Goal: Feedback & Contribution: Contribute content

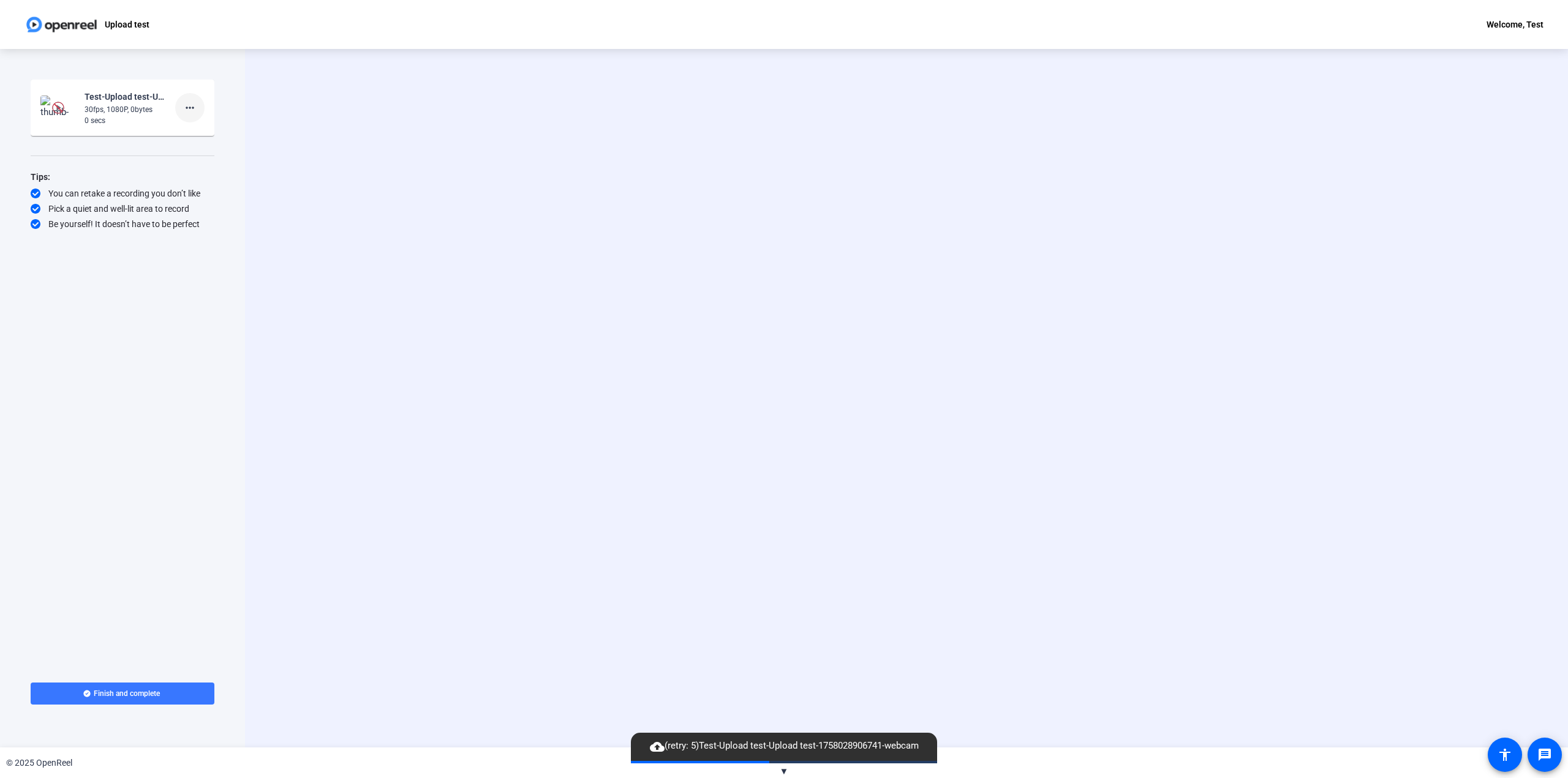
click at [189, 110] on mat-icon "more_horiz" at bounding box center [190, 108] width 15 height 15
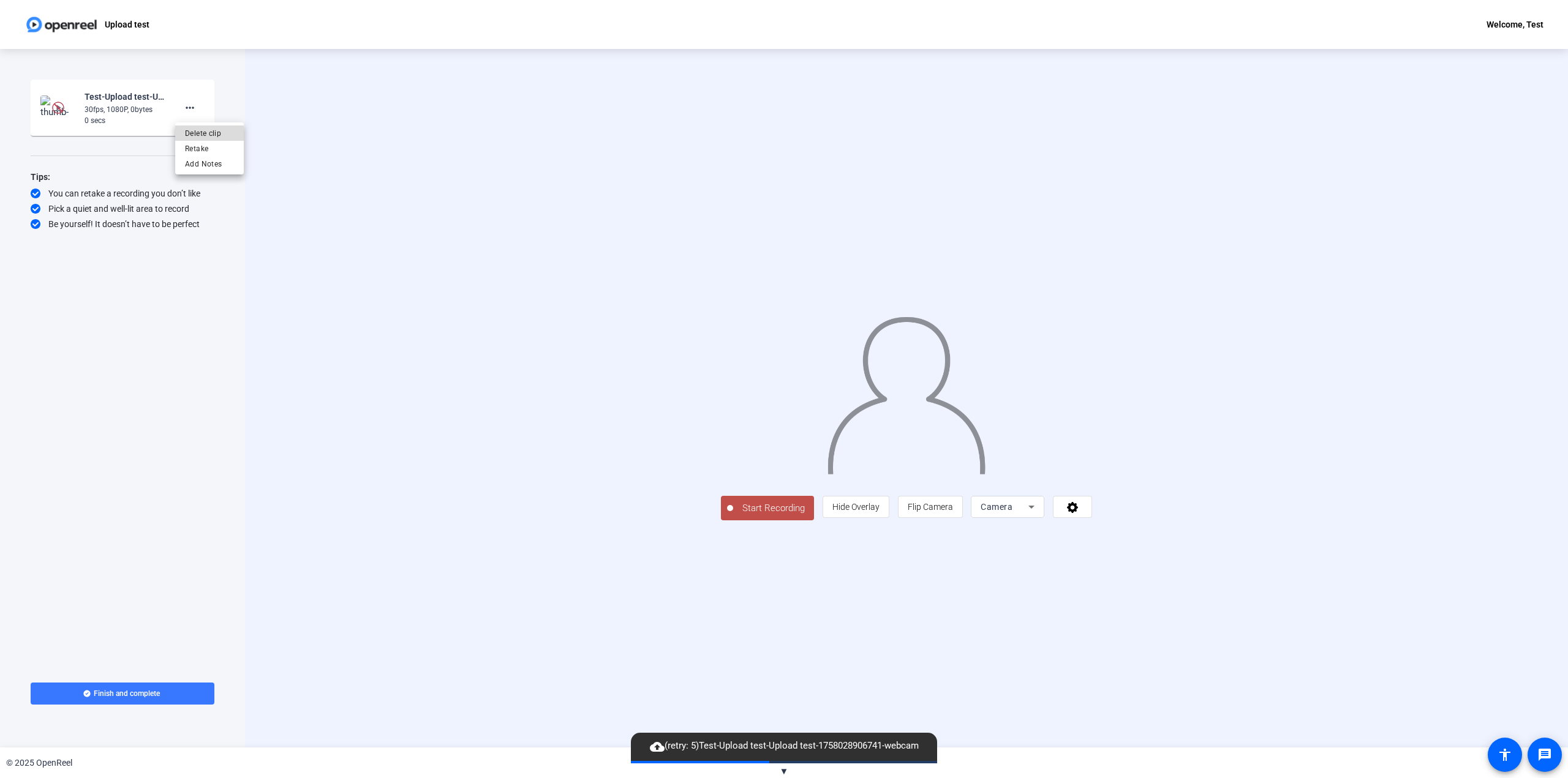
click at [206, 137] on span "Delete clip" at bounding box center [210, 133] width 49 height 15
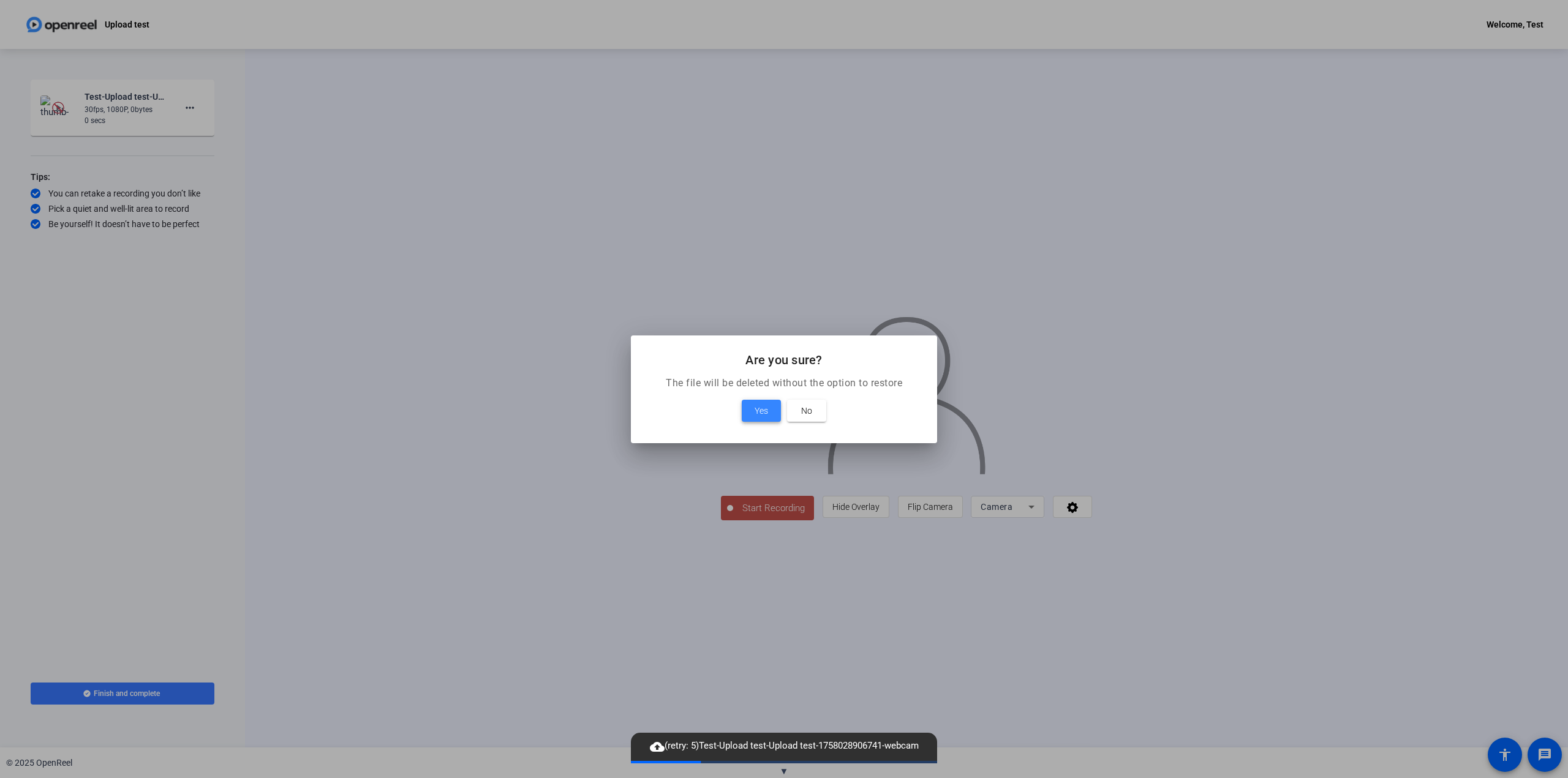
click at [758, 407] on span "Yes" at bounding box center [761, 411] width 13 height 15
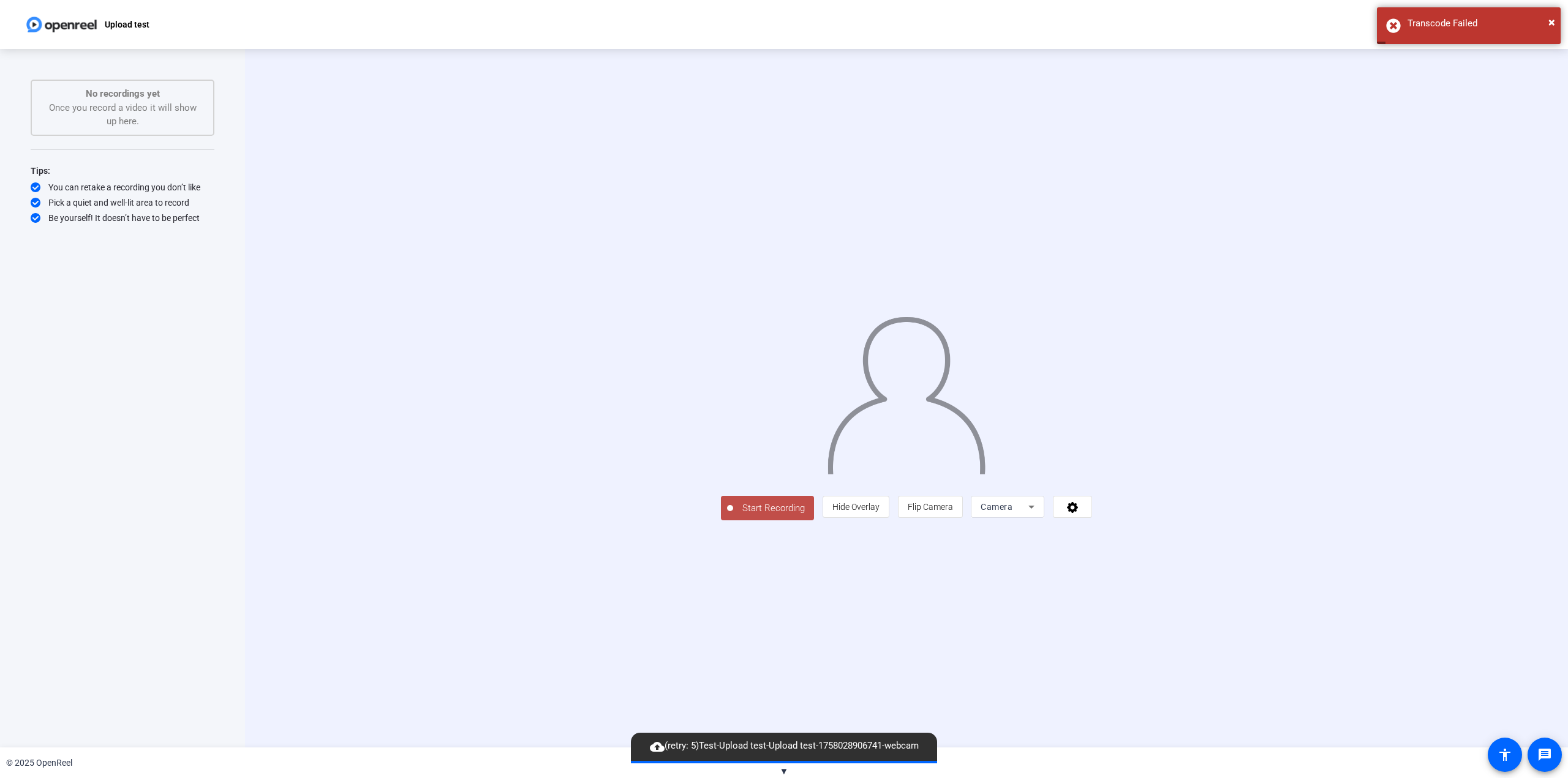
click at [733, 515] on span "Start Recording" at bounding box center [773, 508] width 81 height 14
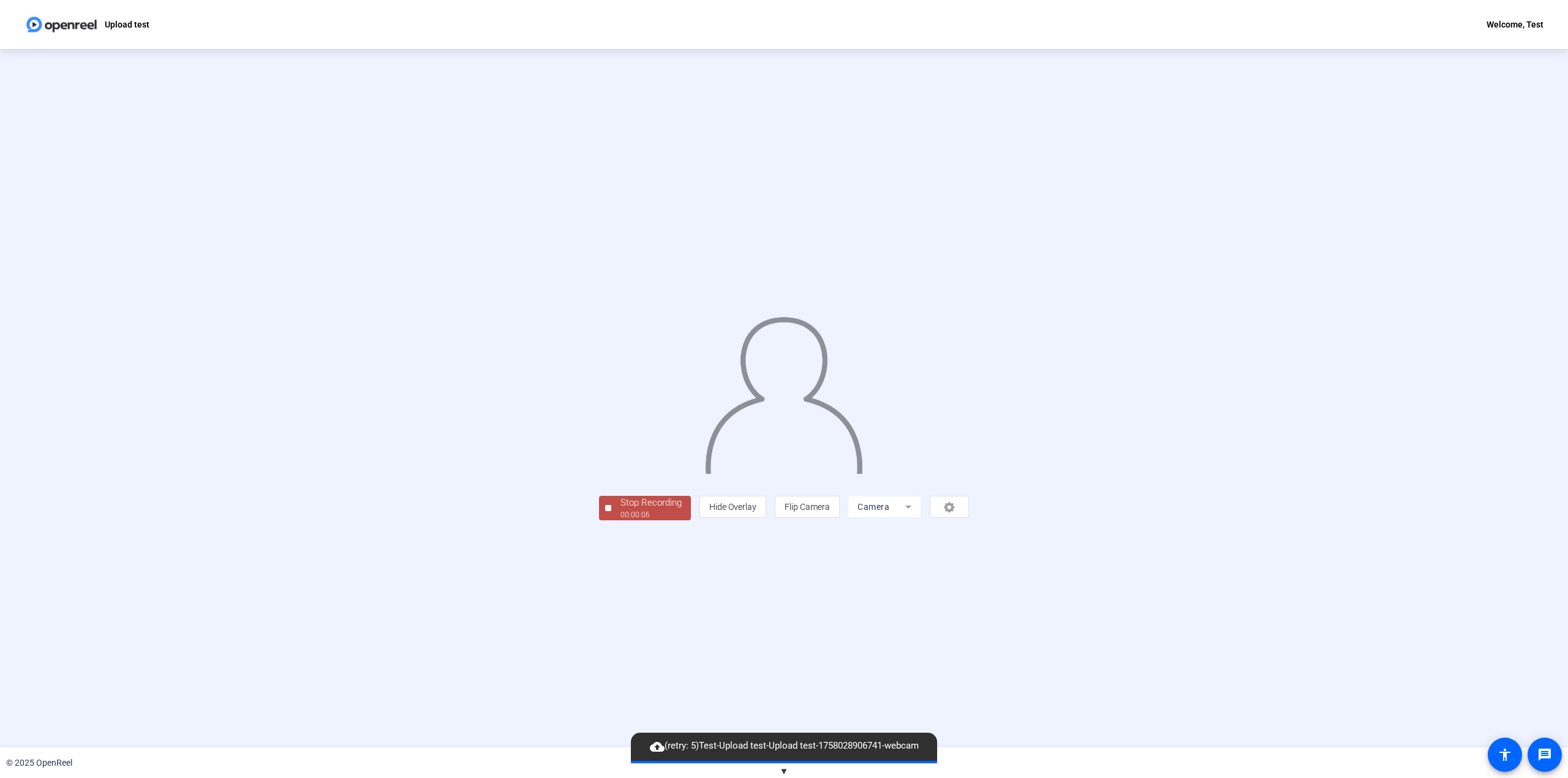
click at [620, 520] on div "00:00:06" at bounding box center [651, 515] width 61 height 11
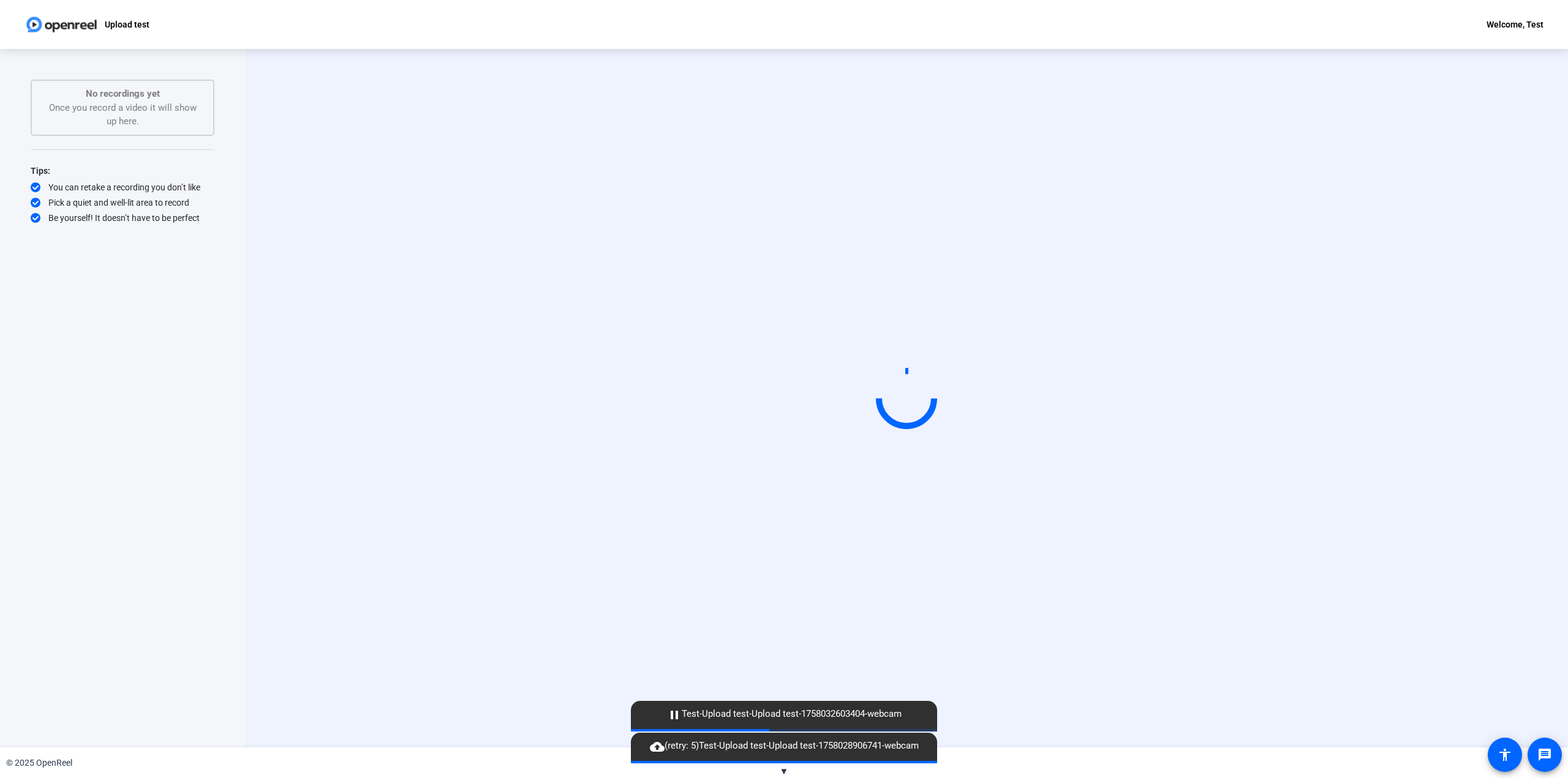
click at [843, 717] on span "pause Test-Upload test-Upload test-1758032603404-webcam" at bounding box center [785, 715] width 247 height 15
click at [671, 717] on mat-icon "pause" at bounding box center [674, 715] width 15 height 15
click at [845, 709] on span "pause Test-Upload test-Upload test-1758032603404-webcam" at bounding box center [785, 715] width 247 height 15
click at [947, 433] on video at bounding box center [907, 398] width 184 height 104
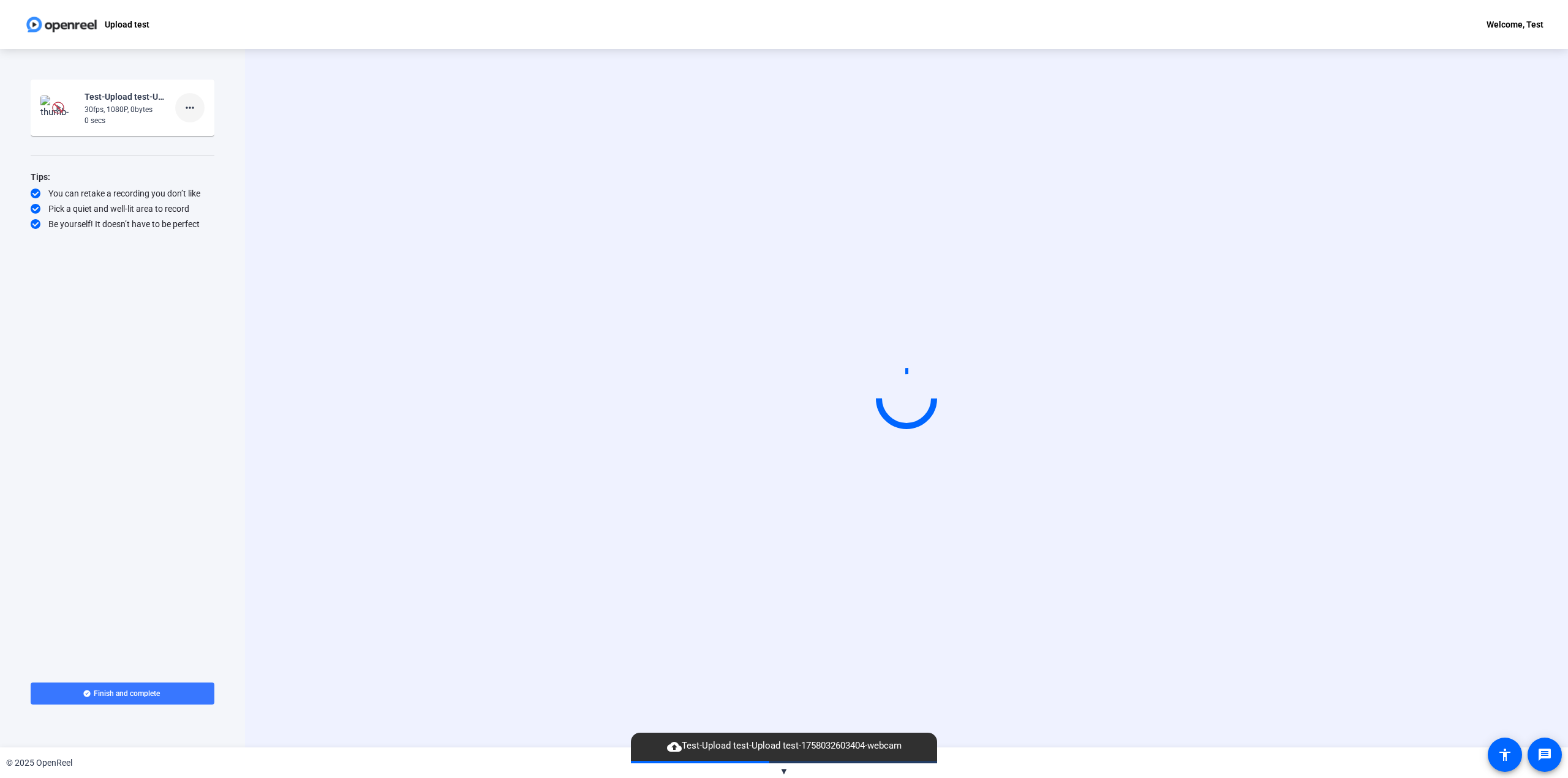
click at [190, 109] on mat-icon "more_horiz" at bounding box center [190, 108] width 15 height 15
click at [214, 132] on span "Delete clip" at bounding box center [210, 133] width 49 height 15
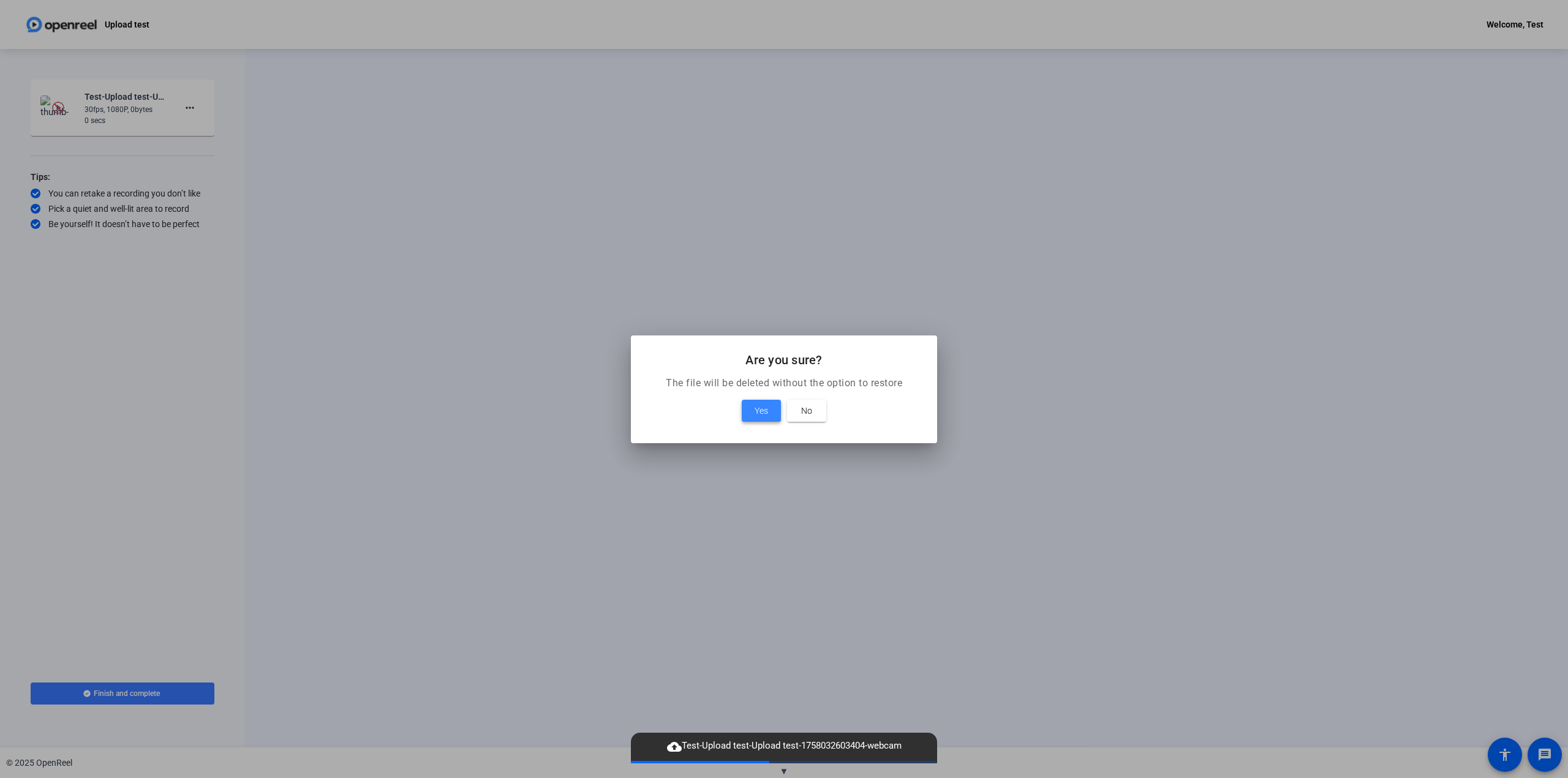
click at [750, 410] on span at bounding box center [762, 411] width 39 height 29
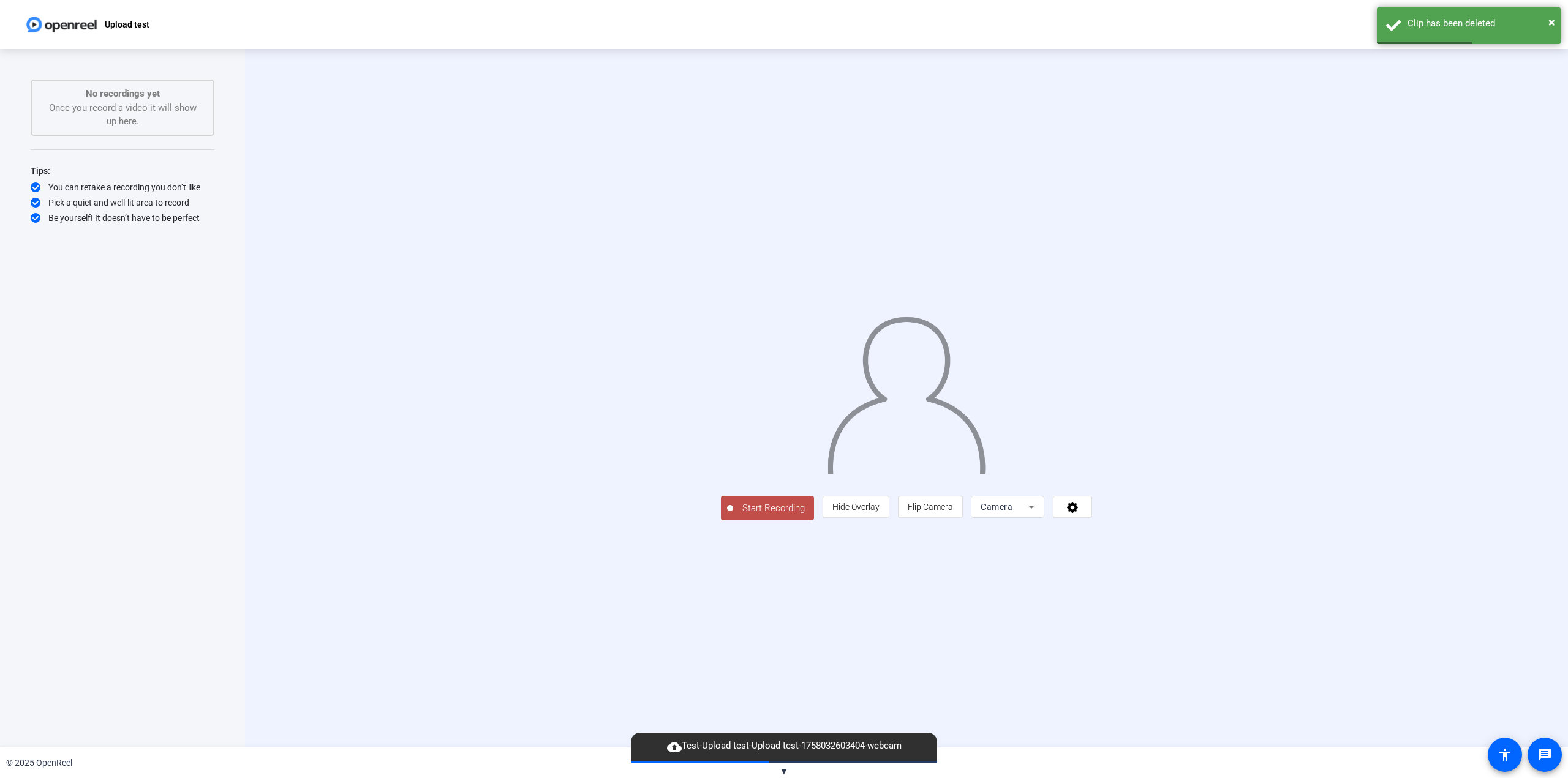
click at [733, 515] on span "Start Recording" at bounding box center [773, 508] width 81 height 14
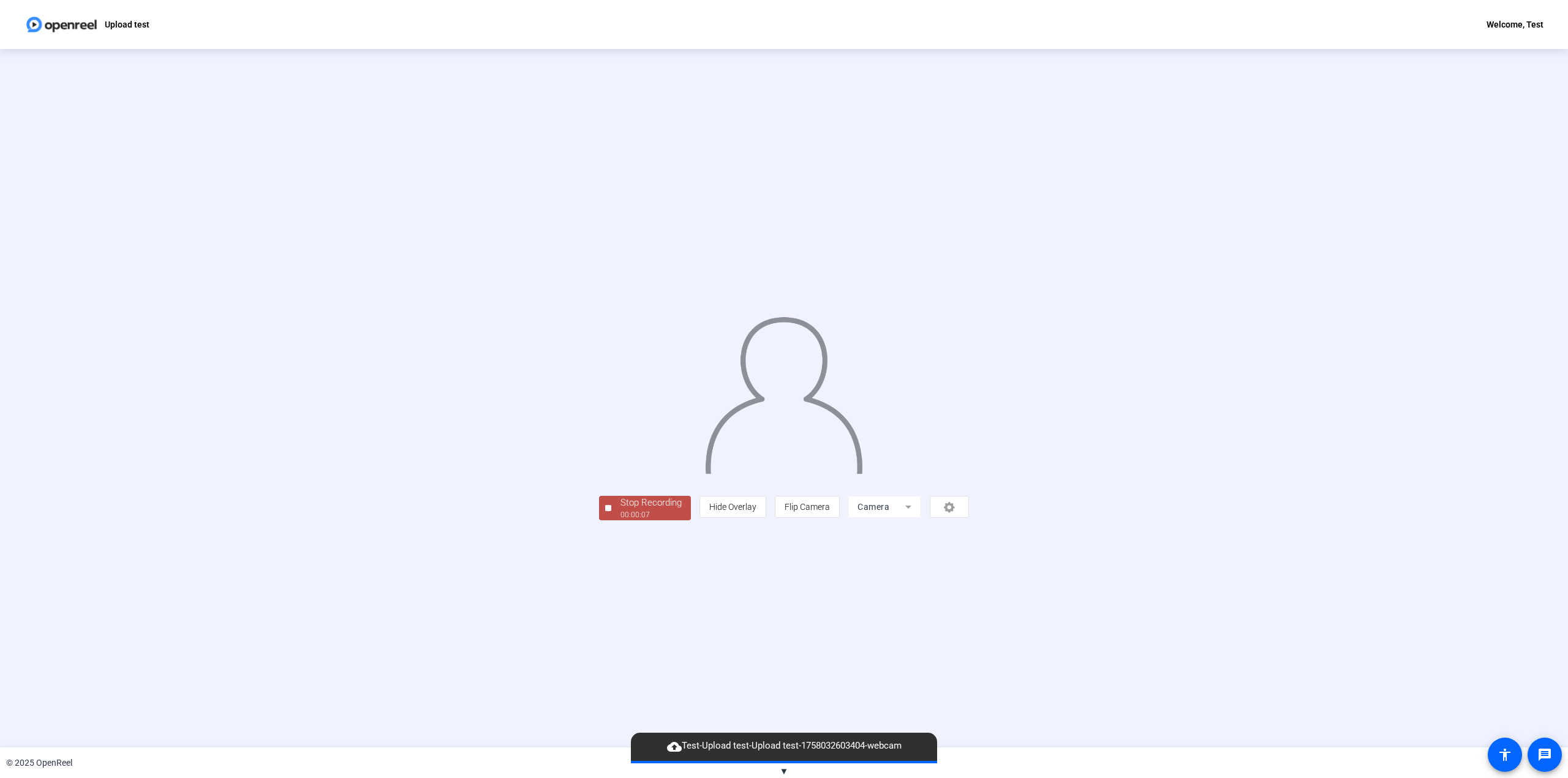
click at [620, 520] on div "00:00:07" at bounding box center [651, 515] width 61 height 11
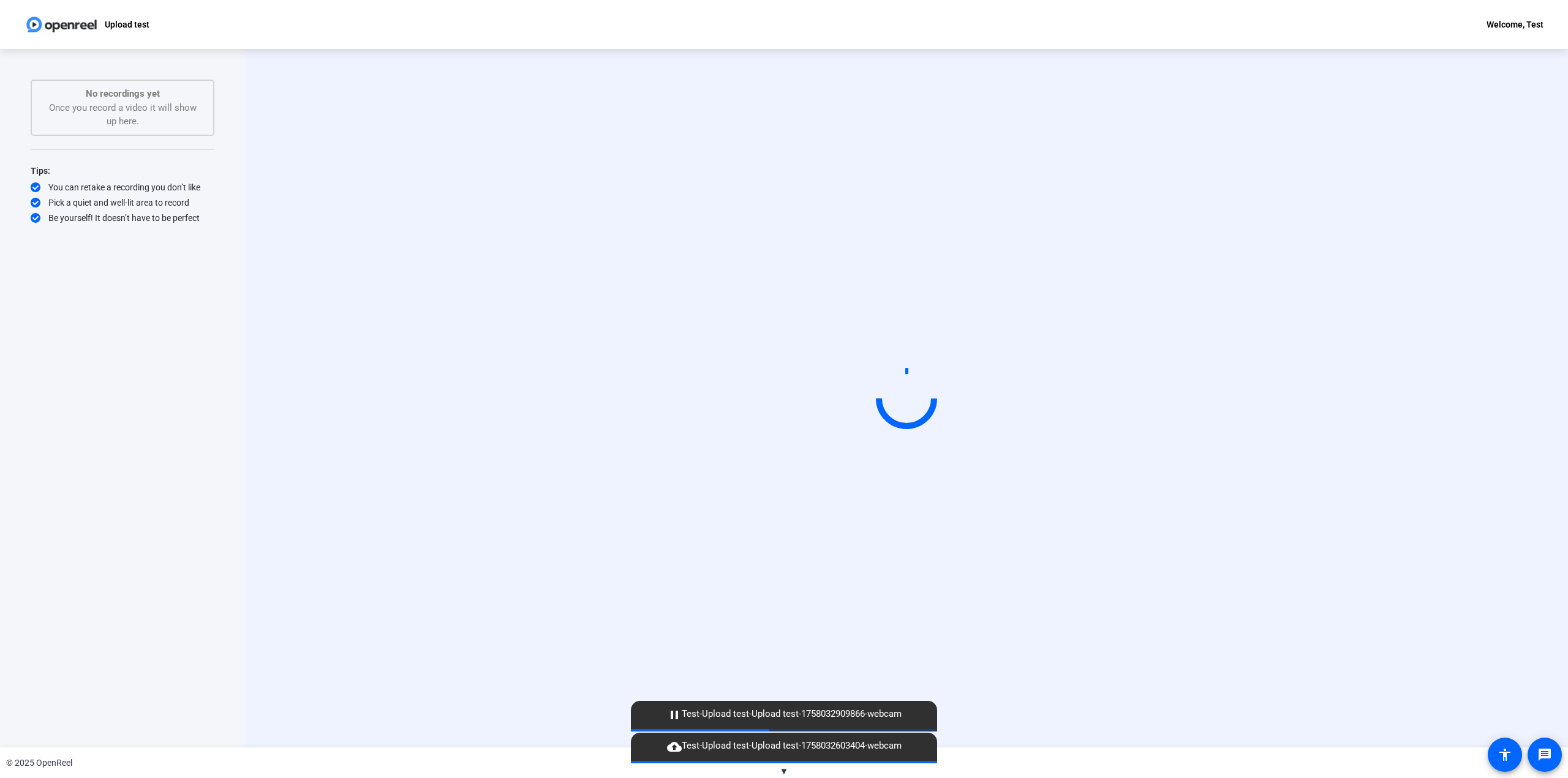
click at [1453, 450] on div "Start Recording" at bounding box center [907, 398] width 1124 height 104
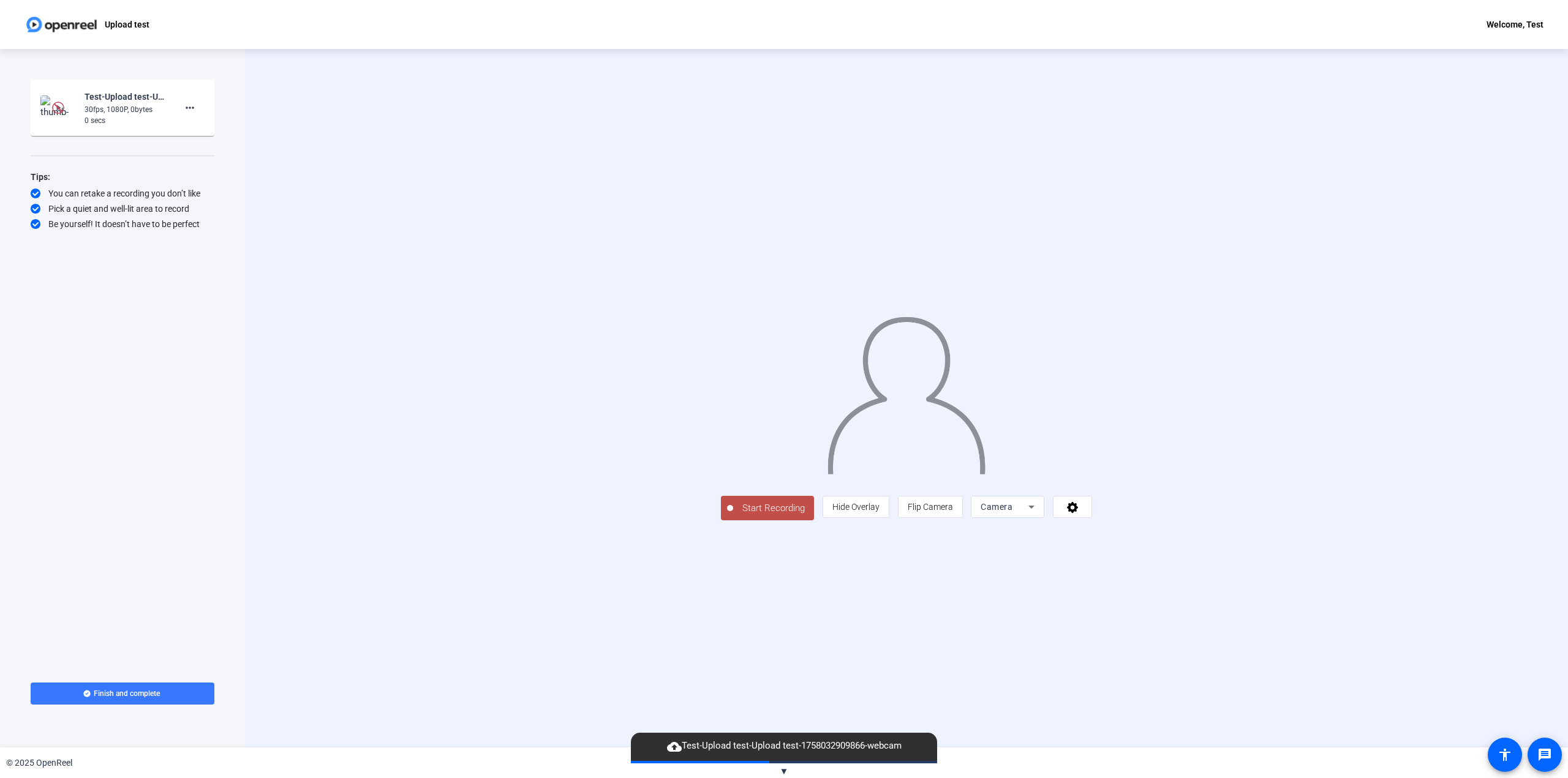
click at [733, 515] on span "Start Recording" at bounding box center [773, 508] width 81 height 14
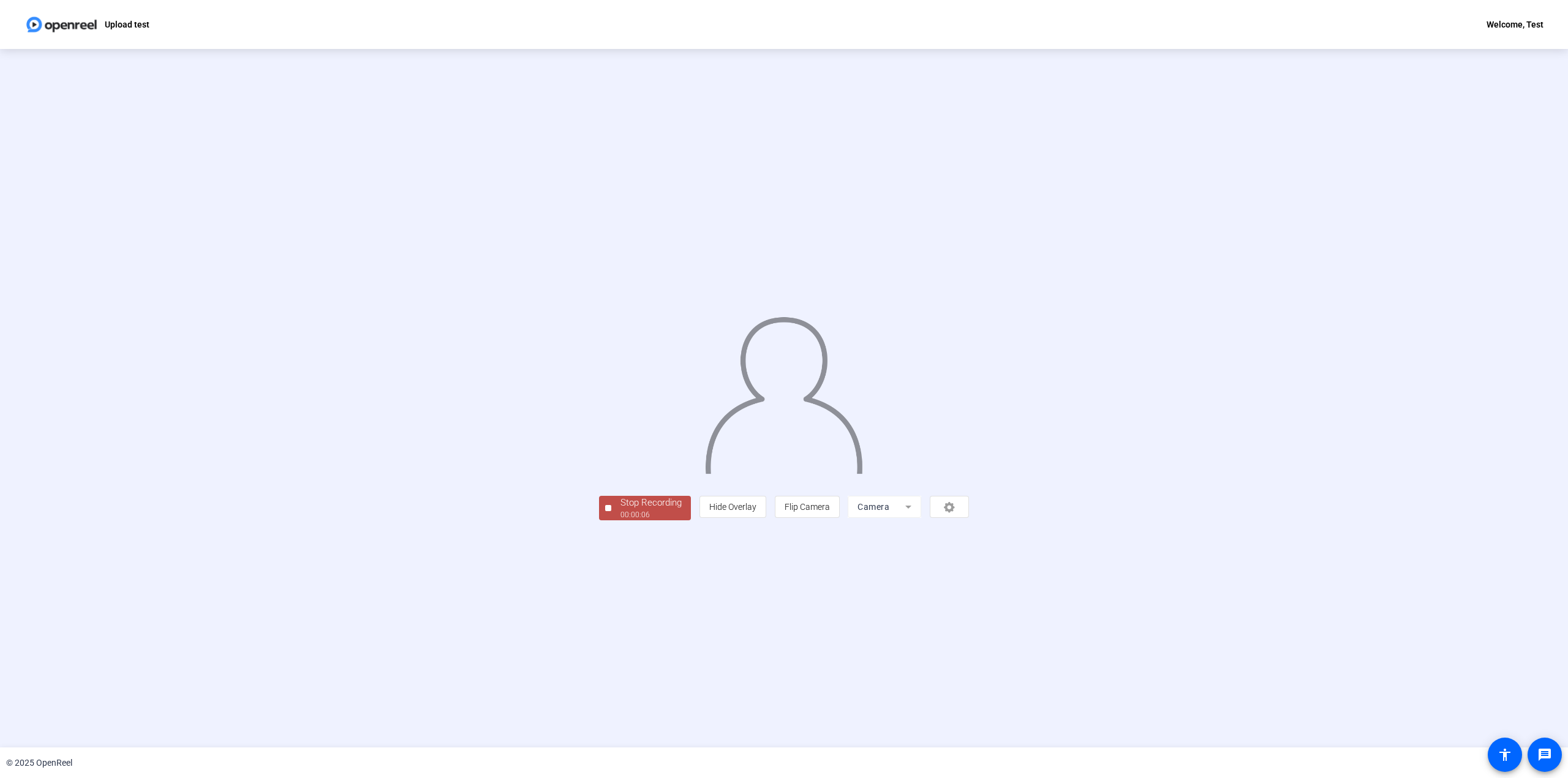
click at [620, 520] on div "00:00:06" at bounding box center [651, 515] width 61 height 11
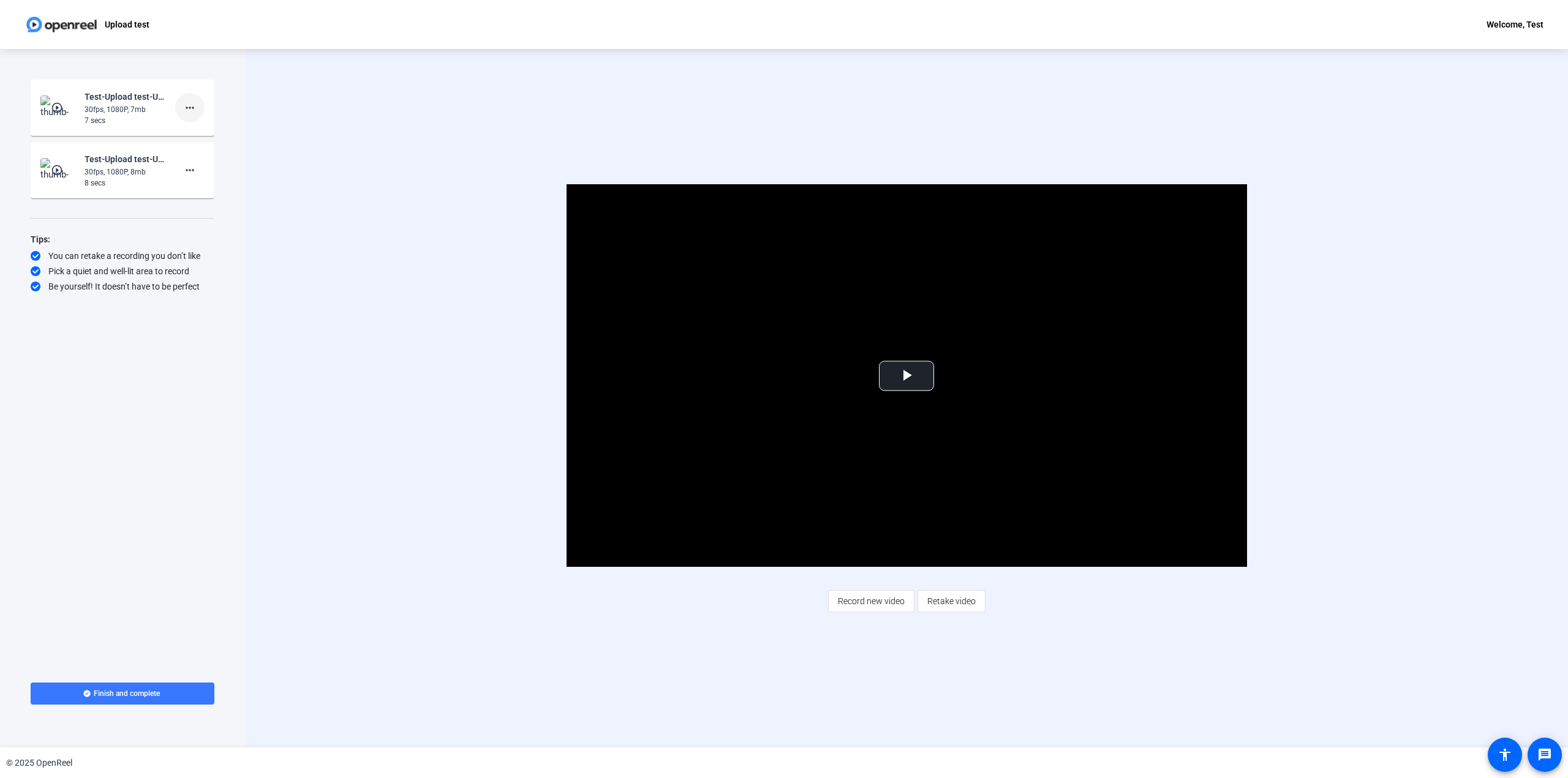
click at [191, 101] on mat-icon "more_horiz" at bounding box center [190, 108] width 15 height 15
click at [277, 214] on div at bounding box center [784, 389] width 1568 height 778
click at [874, 604] on span "Record new video" at bounding box center [872, 601] width 67 height 23
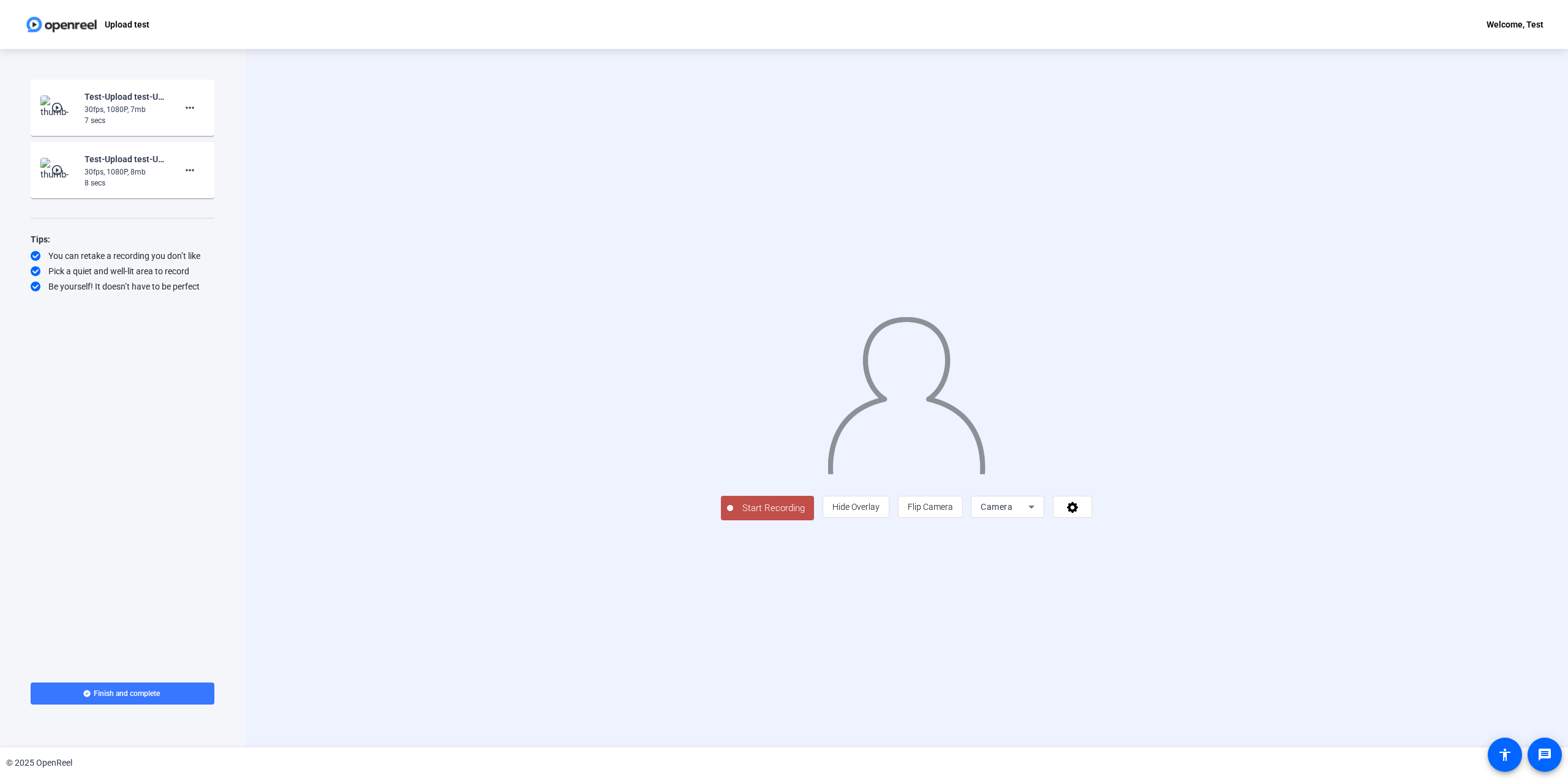
click at [733, 515] on span "Start Recording" at bounding box center [773, 508] width 81 height 14
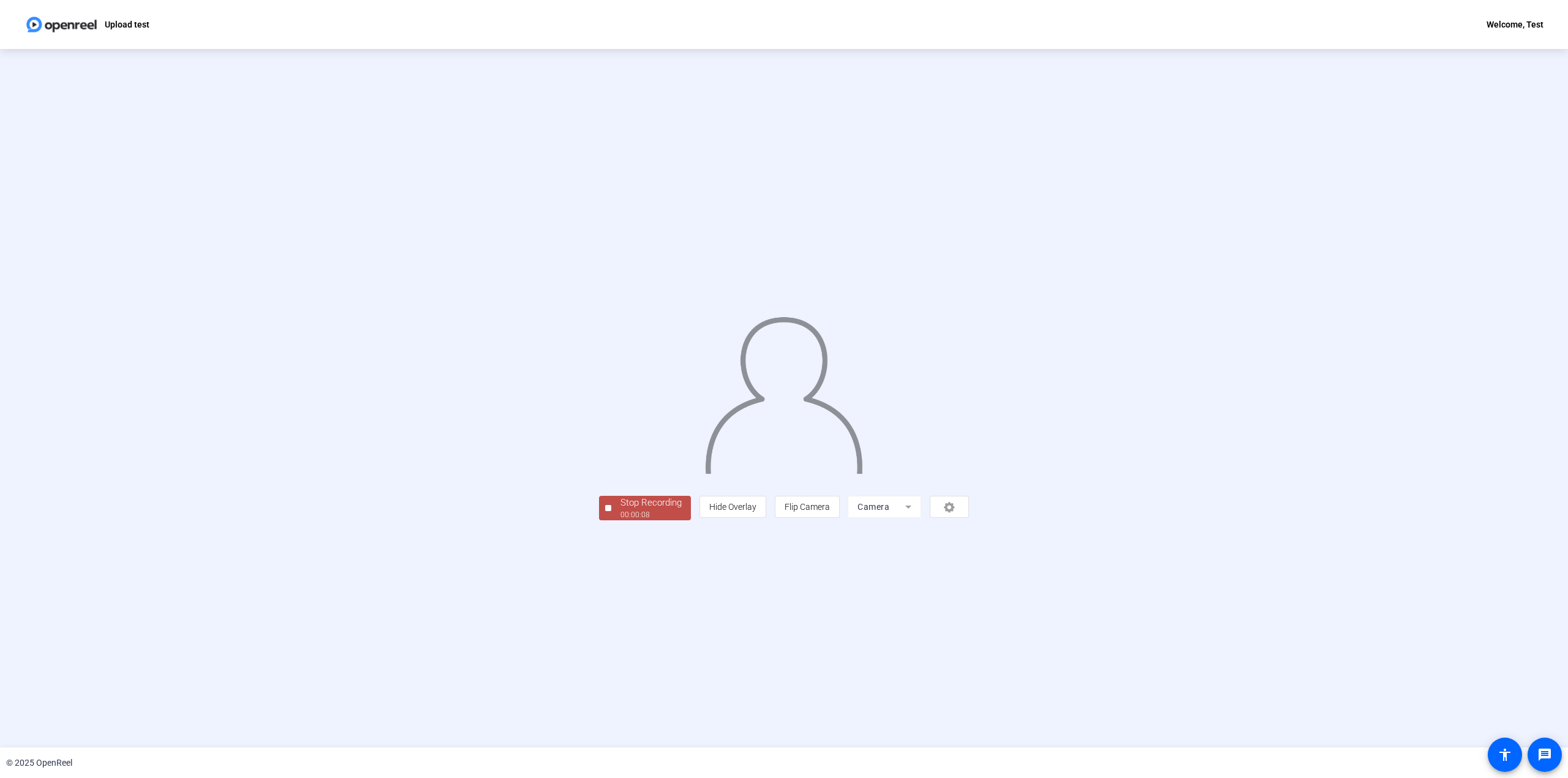
click at [620, 510] on div "Stop Recording" at bounding box center [651, 502] width 61 height 14
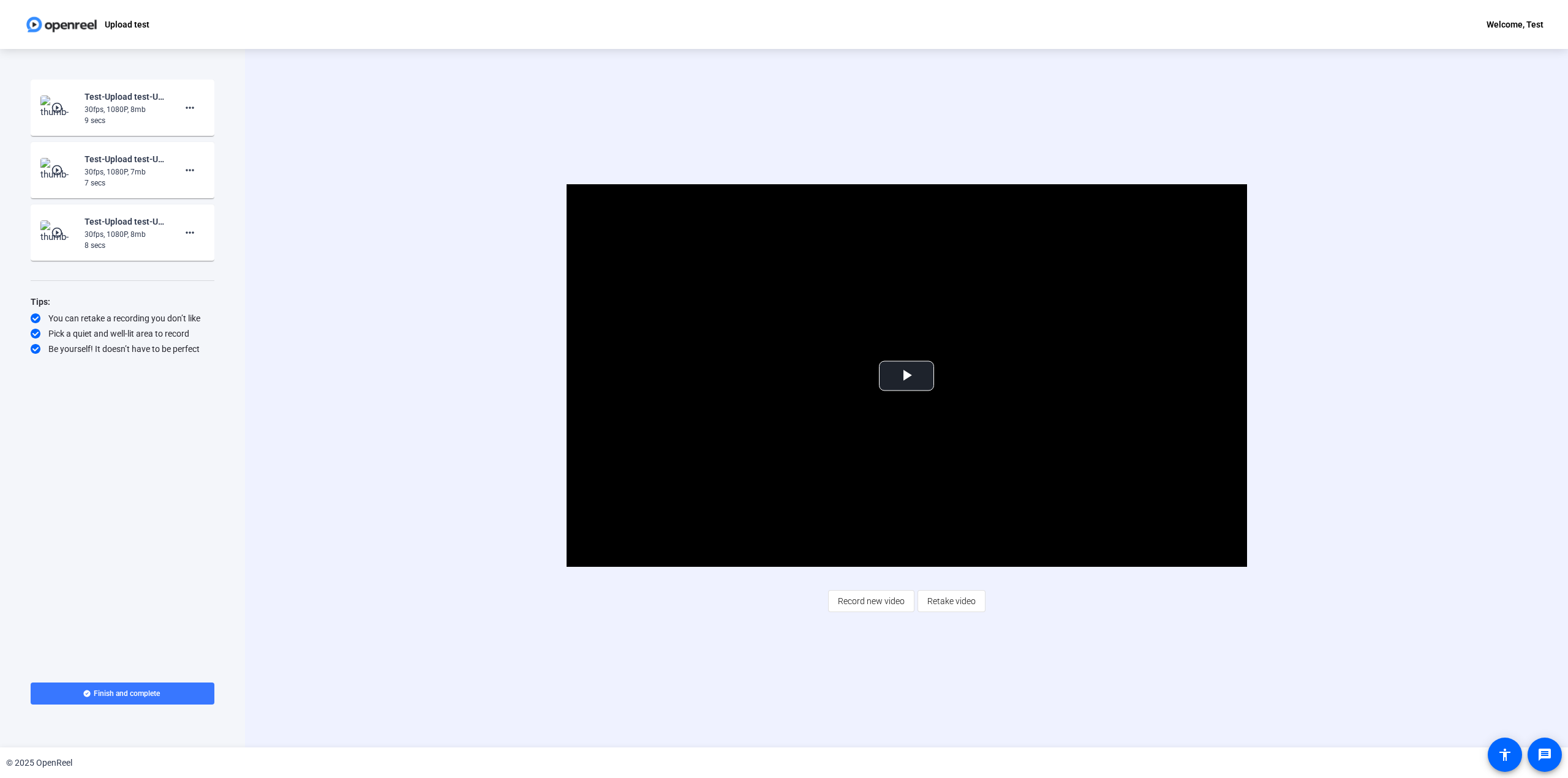
click at [876, 603] on span "Record new video" at bounding box center [872, 601] width 67 height 23
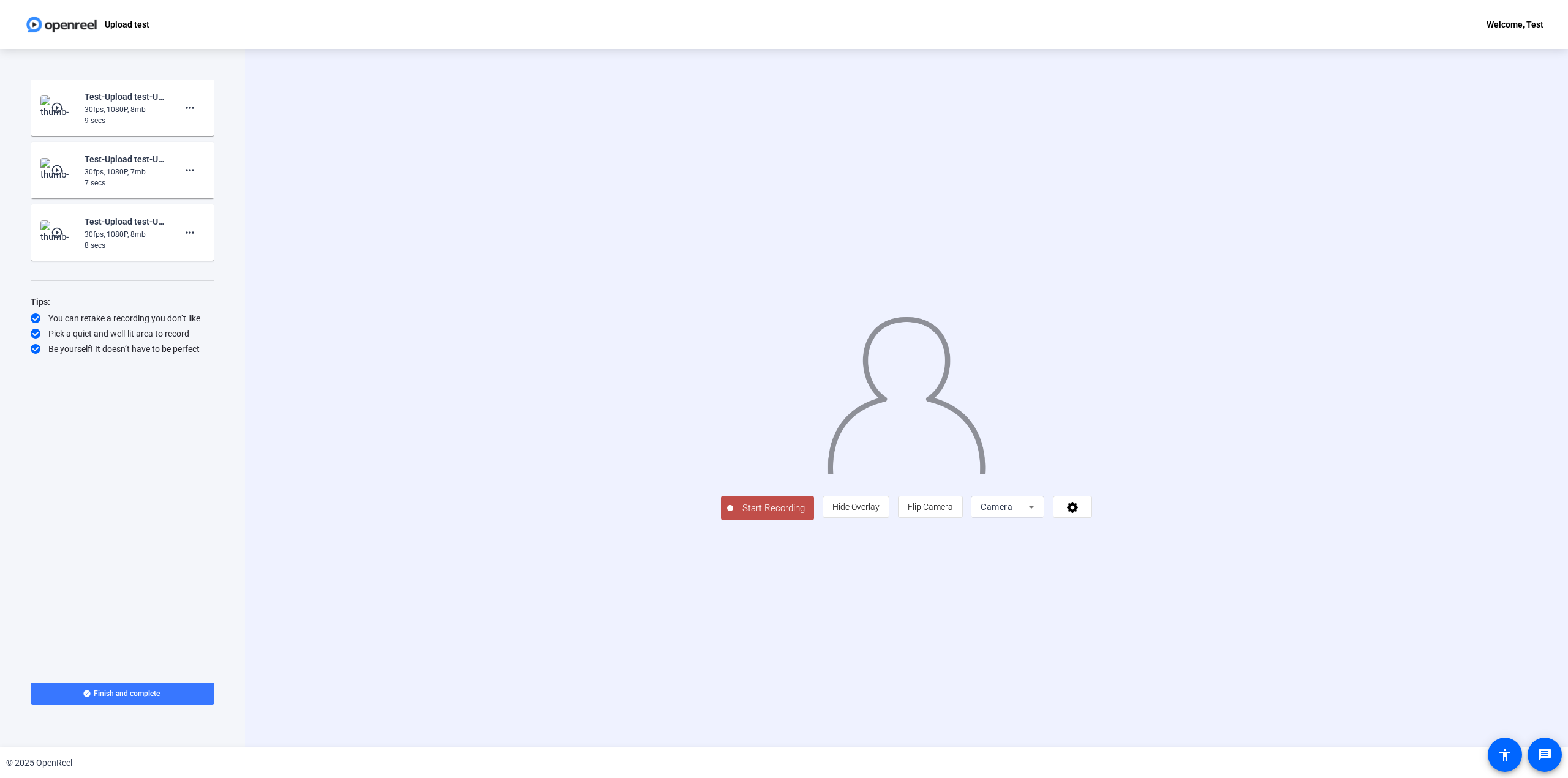
click at [733, 515] on span "Start Recording" at bounding box center [773, 508] width 81 height 14
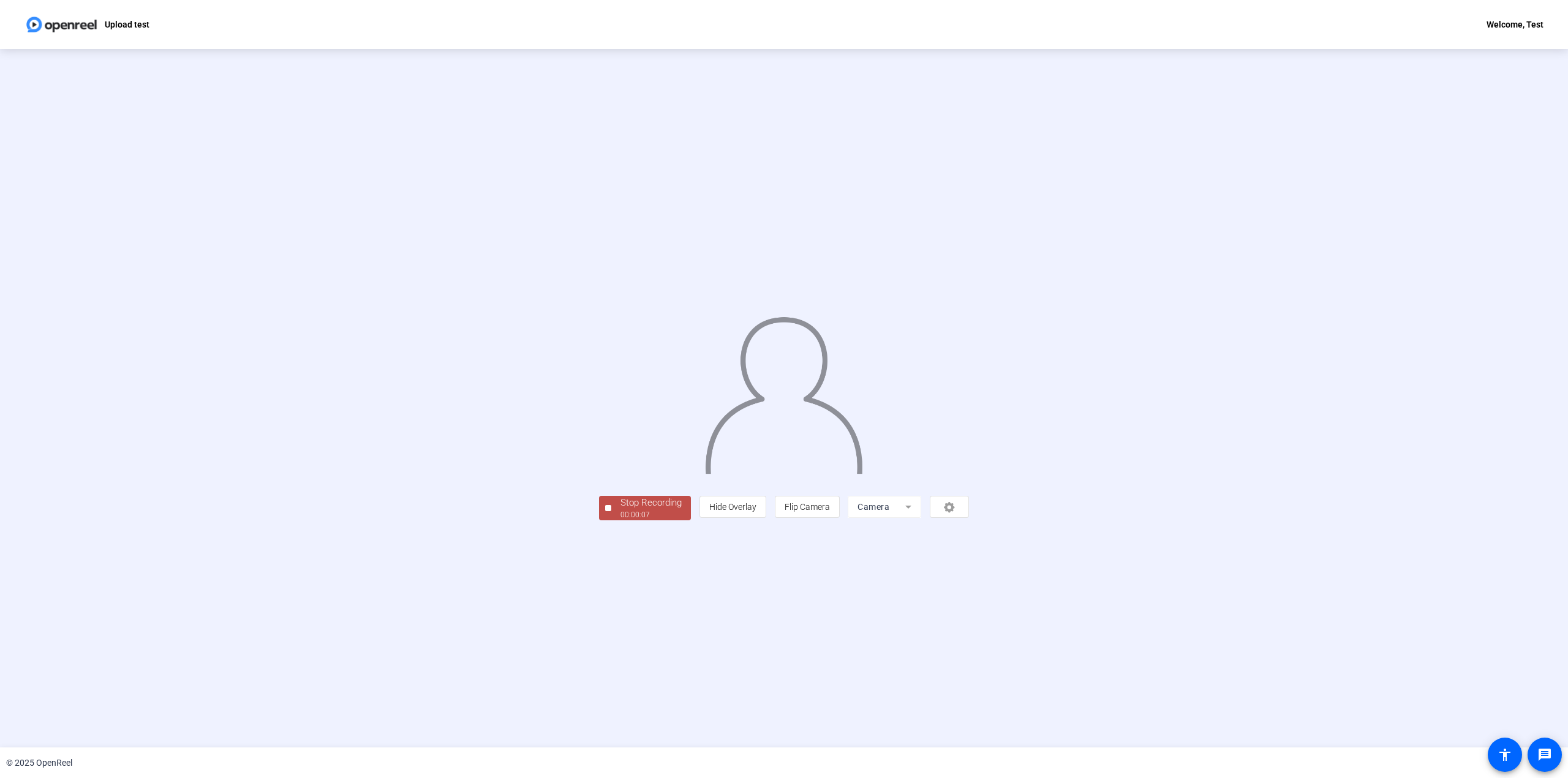
click at [620, 520] on div "00:00:07" at bounding box center [651, 515] width 61 height 11
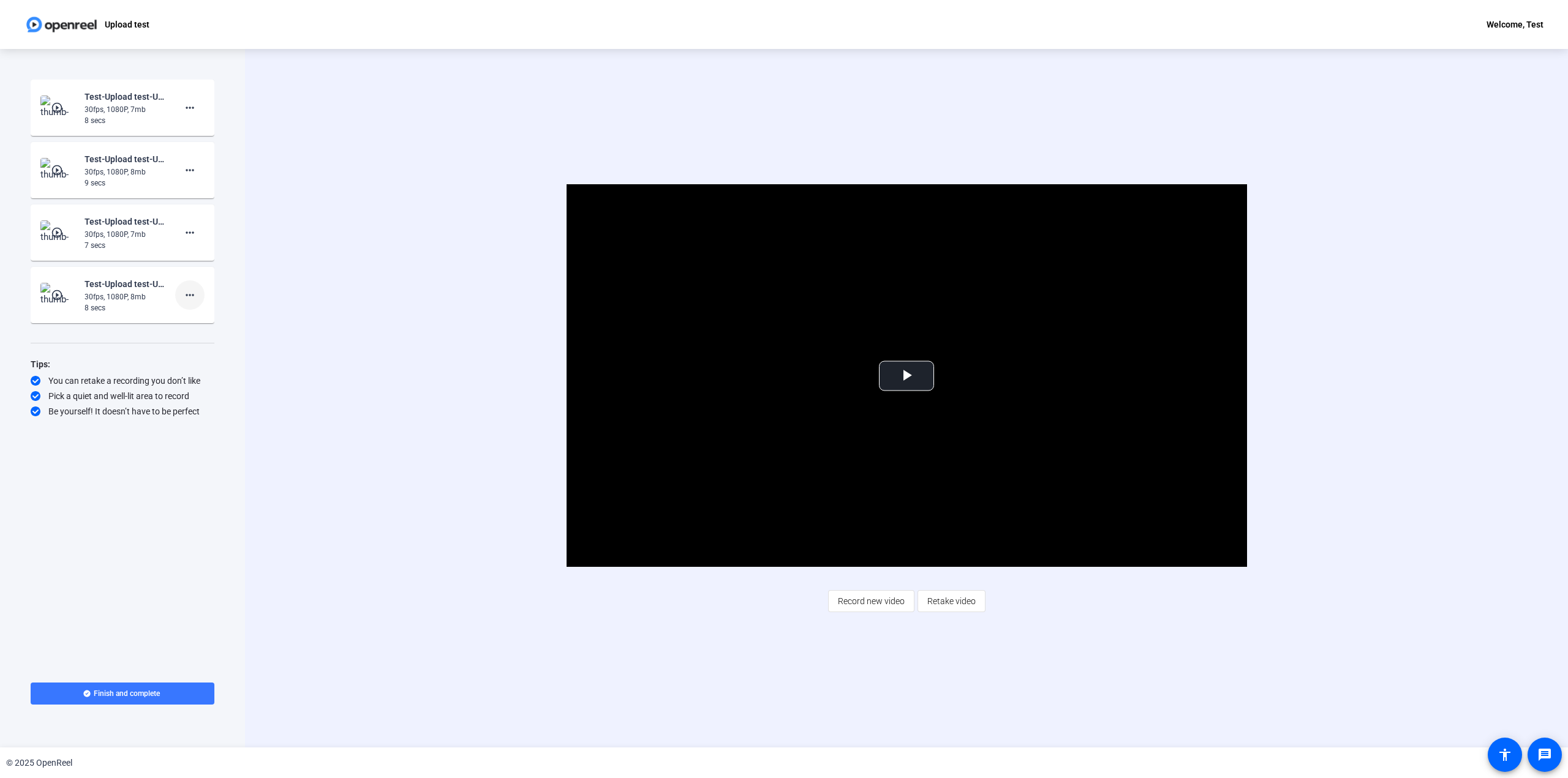
click at [185, 296] on mat-icon "more_horiz" at bounding box center [190, 295] width 15 height 15
click at [359, 600] on div at bounding box center [784, 389] width 1568 height 778
click at [888, 602] on span "Record new video" at bounding box center [872, 601] width 67 height 23
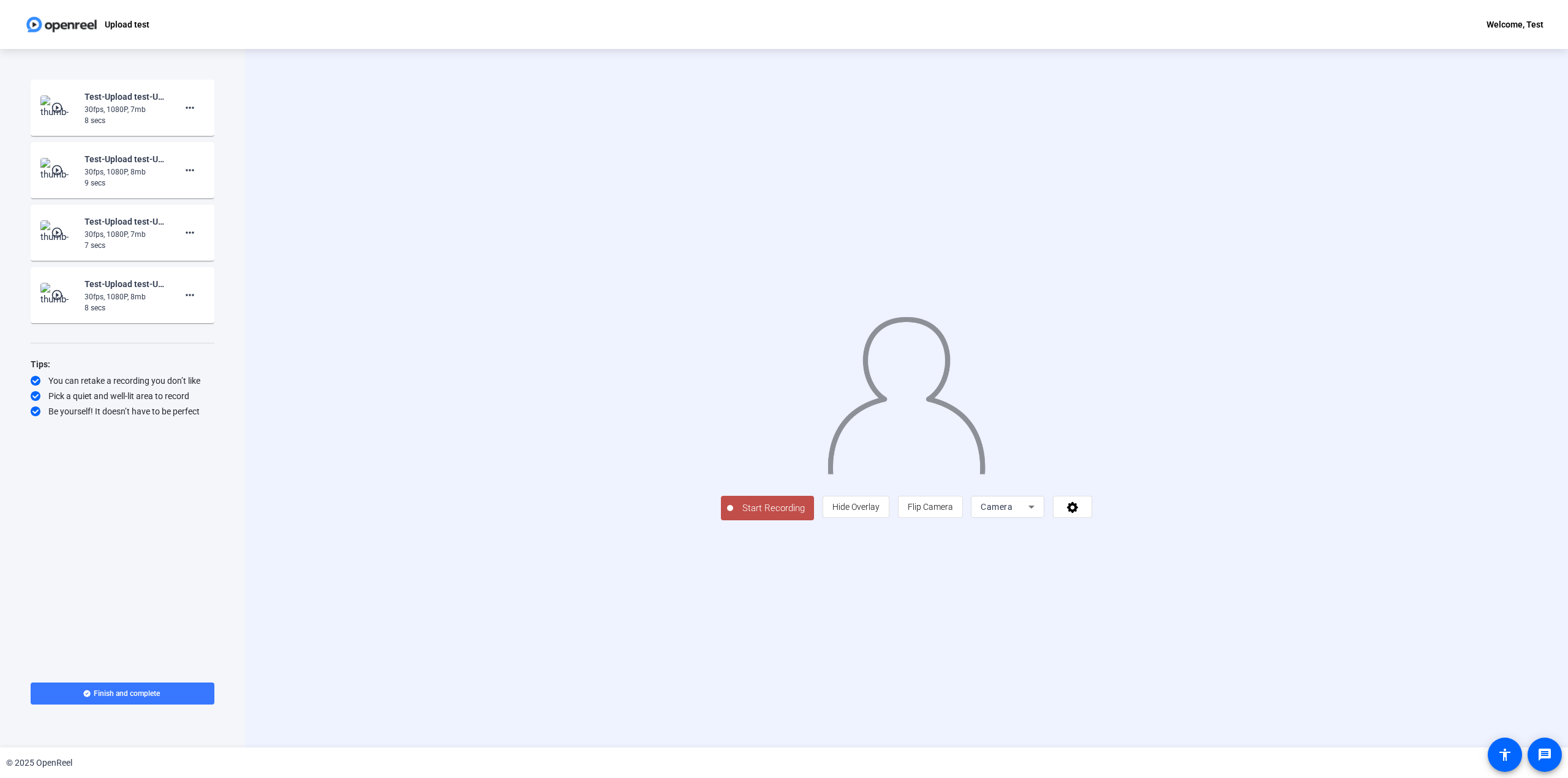
click at [733, 515] on span "Start Recording" at bounding box center [773, 508] width 81 height 14
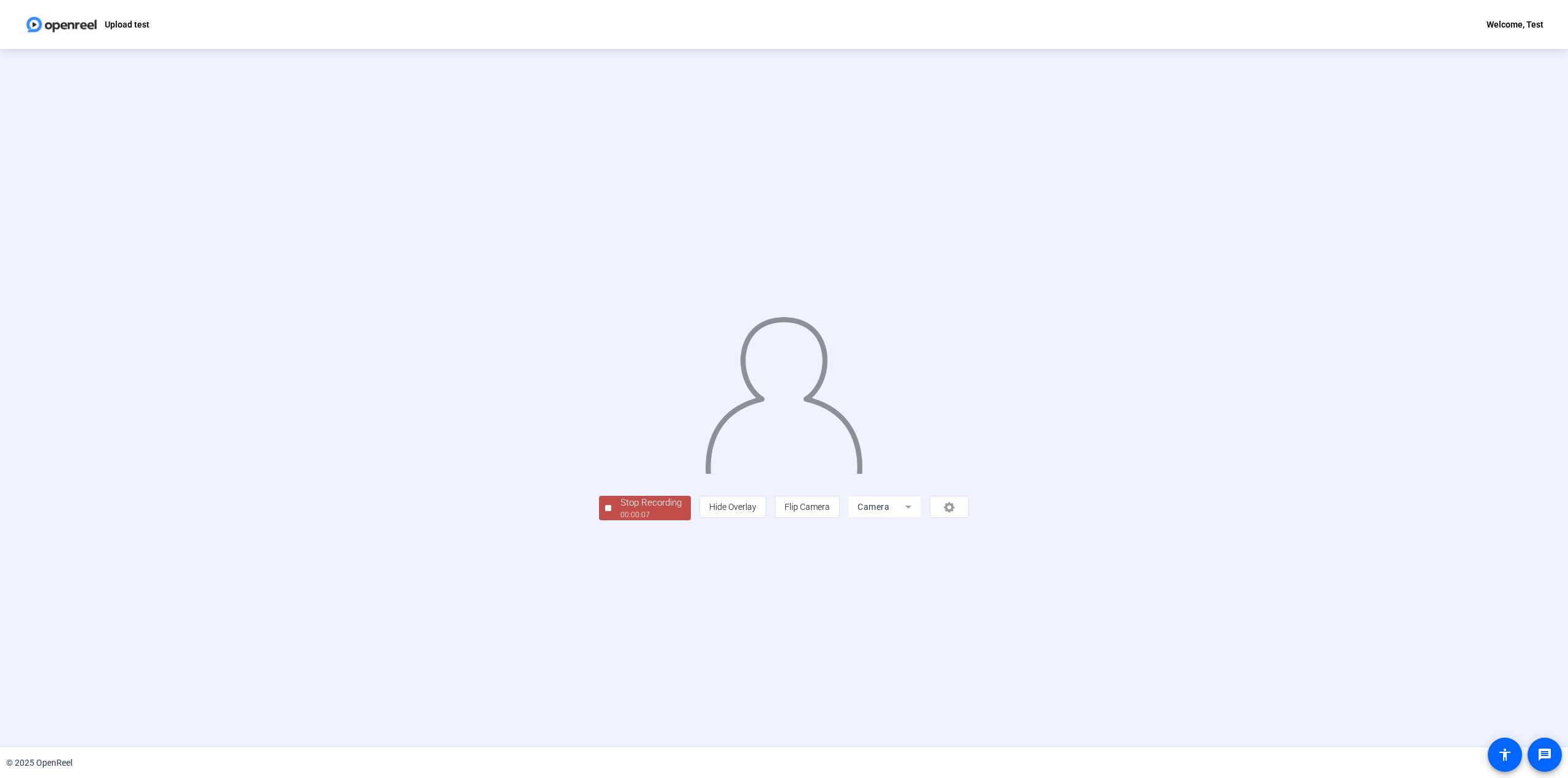
click at [620, 520] on div "00:00:07" at bounding box center [651, 515] width 61 height 11
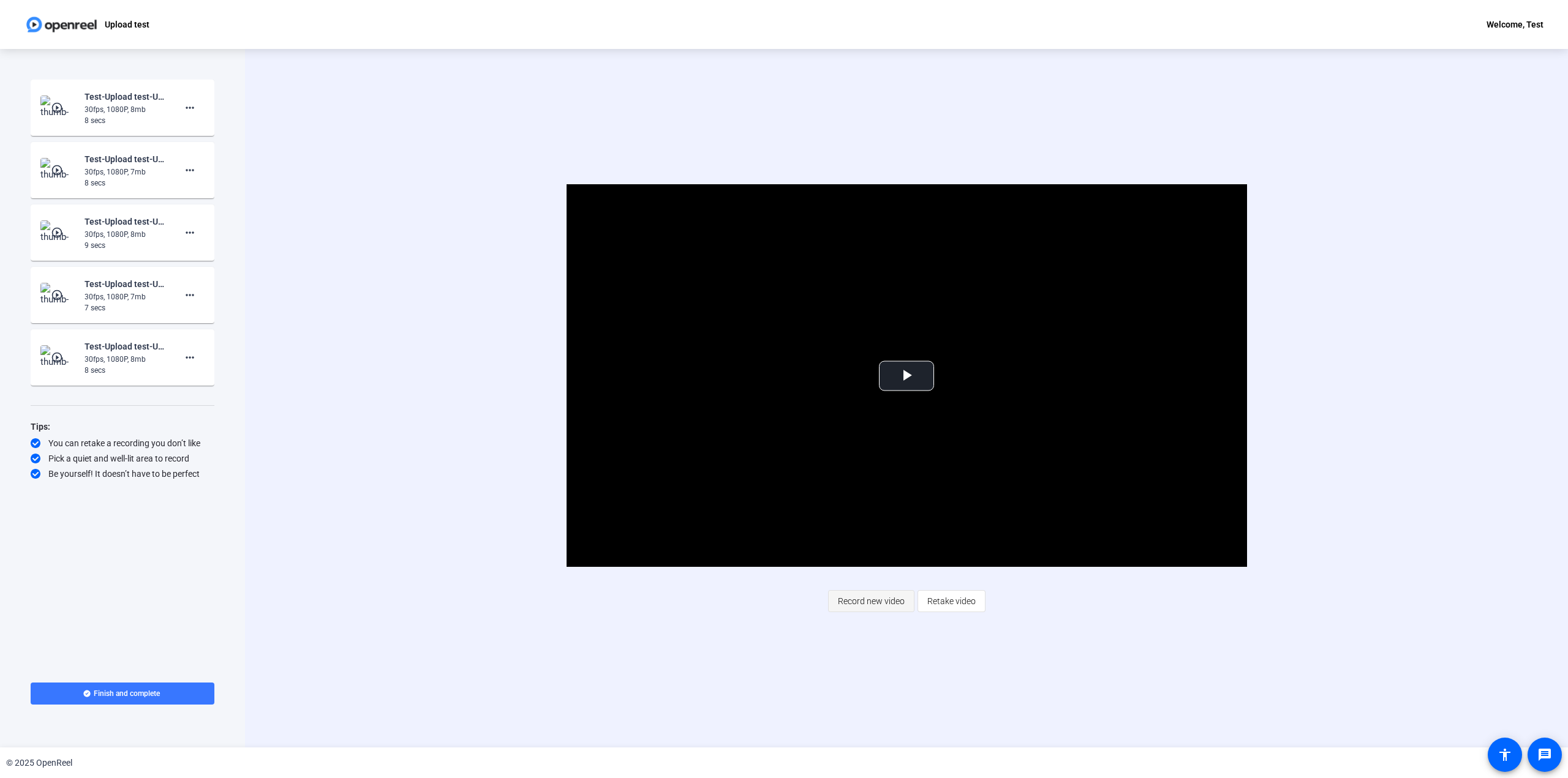
click at [858, 606] on span "Record new video" at bounding box center [872, 601] width 67 height 23
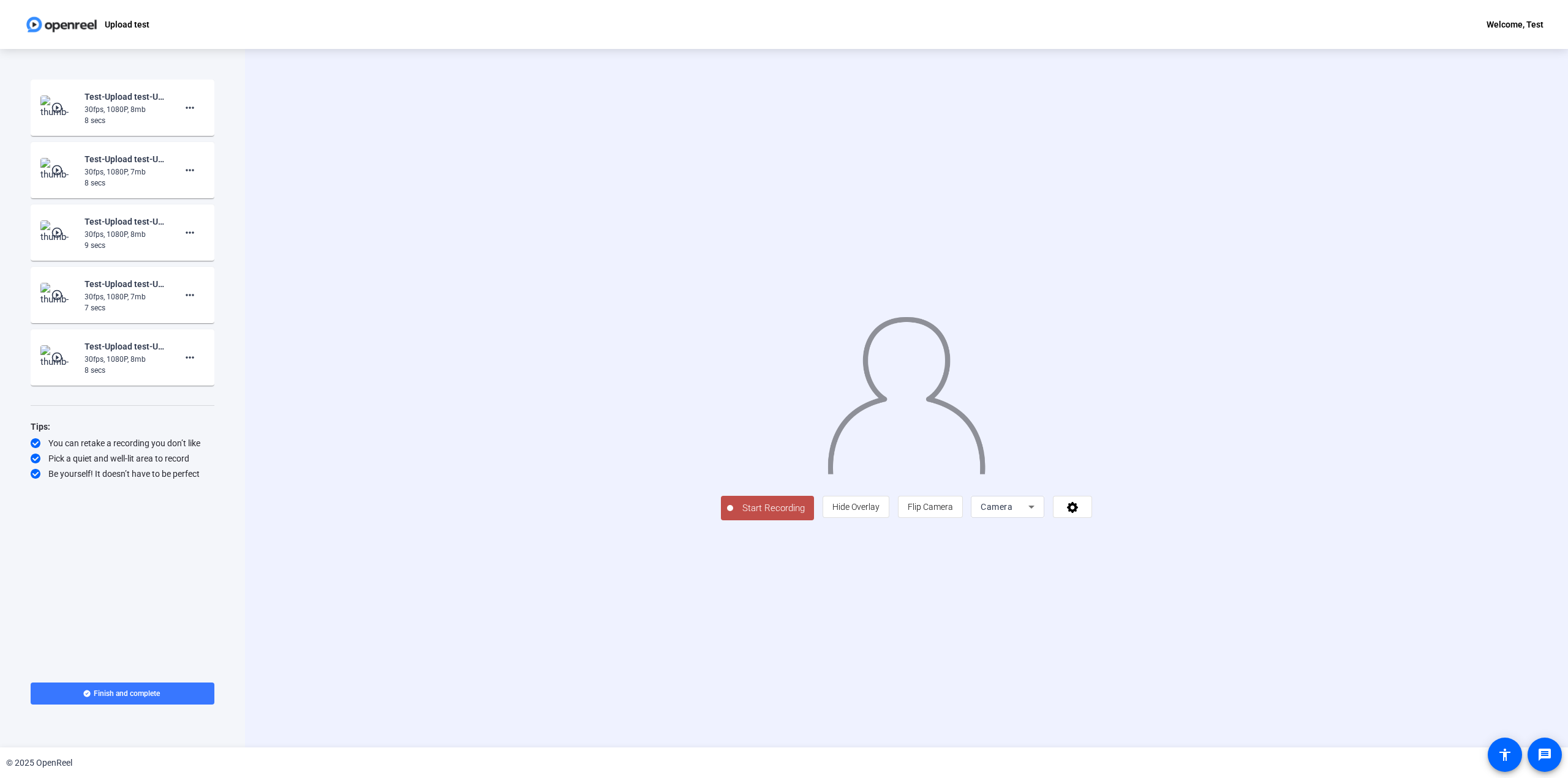
click at [733, 515] on span "Start Recording" at bounding box center [773, 508] width 81 height 14
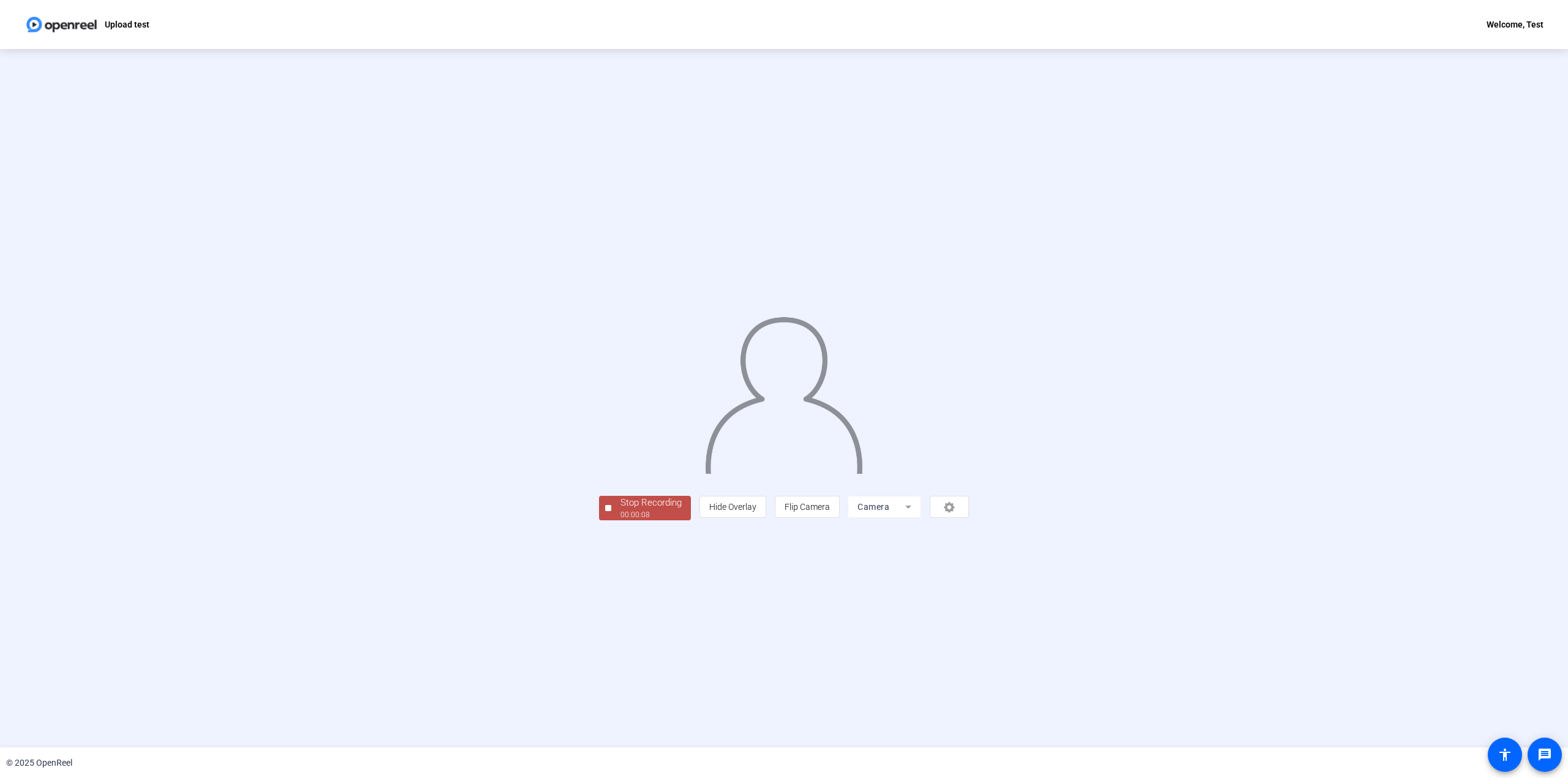
click at [620, 520] on div "00:00:08" at bounding box center [651, 515] width 61 height 11
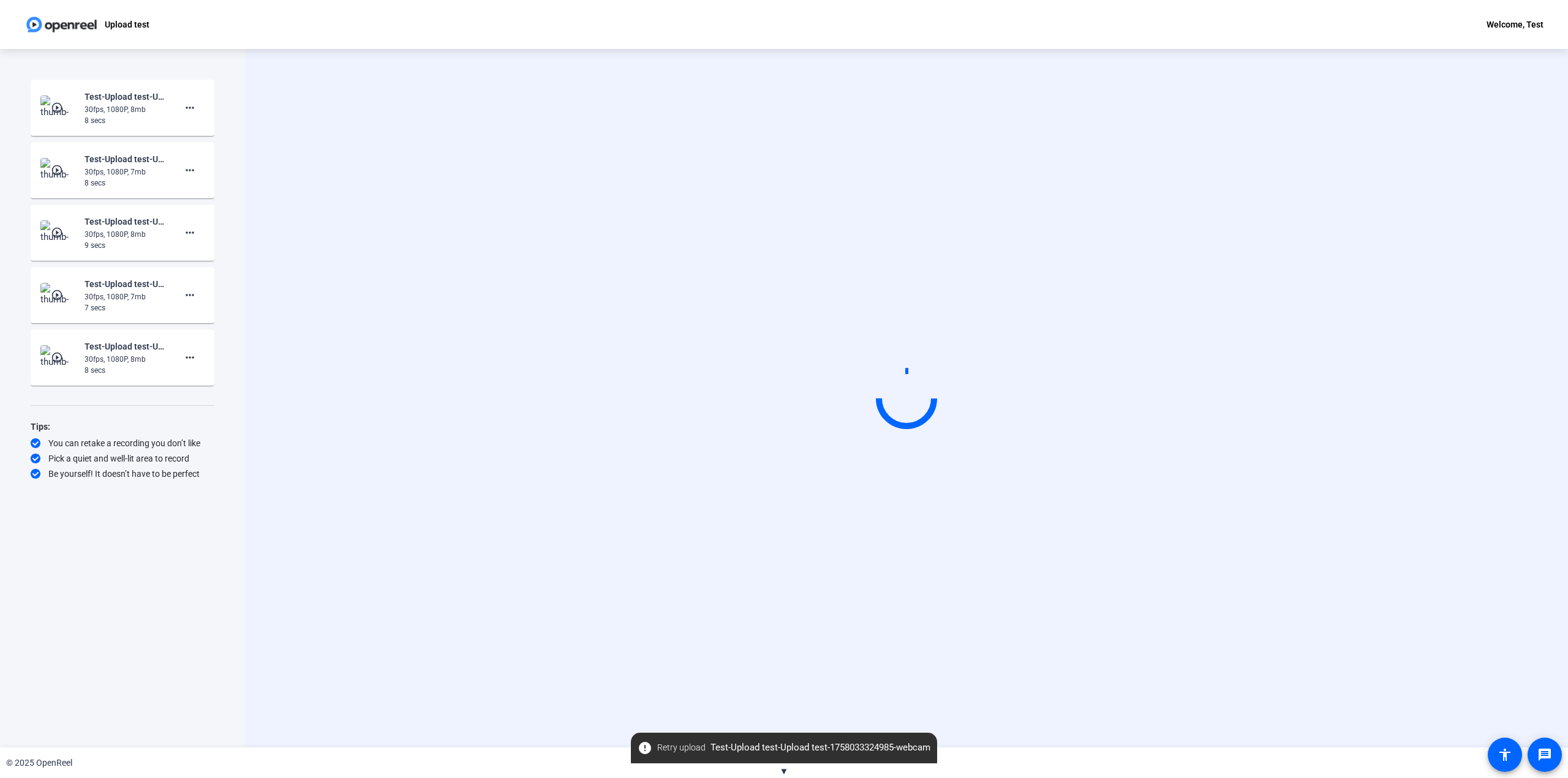
click at [452, 418] on div "Start Recording" at bounding box center [907, 398] width 1124 height 104
click at [417, 347] on div "Start Recording" at bounding box center [907, 398] width 1124 height 104
click at [235, 263] on div "Start Recording play_circle_outline Test-Upload test-Upload test-1758033282733-…" at bounding box center [122, 398] width 245 height 699
click at [1350, 405] on div "Start Recording" at bounding box center [907, 398] width 1124 height 104
click at [815, 450] on video at bounding box center [907, 398] width 184 height 104
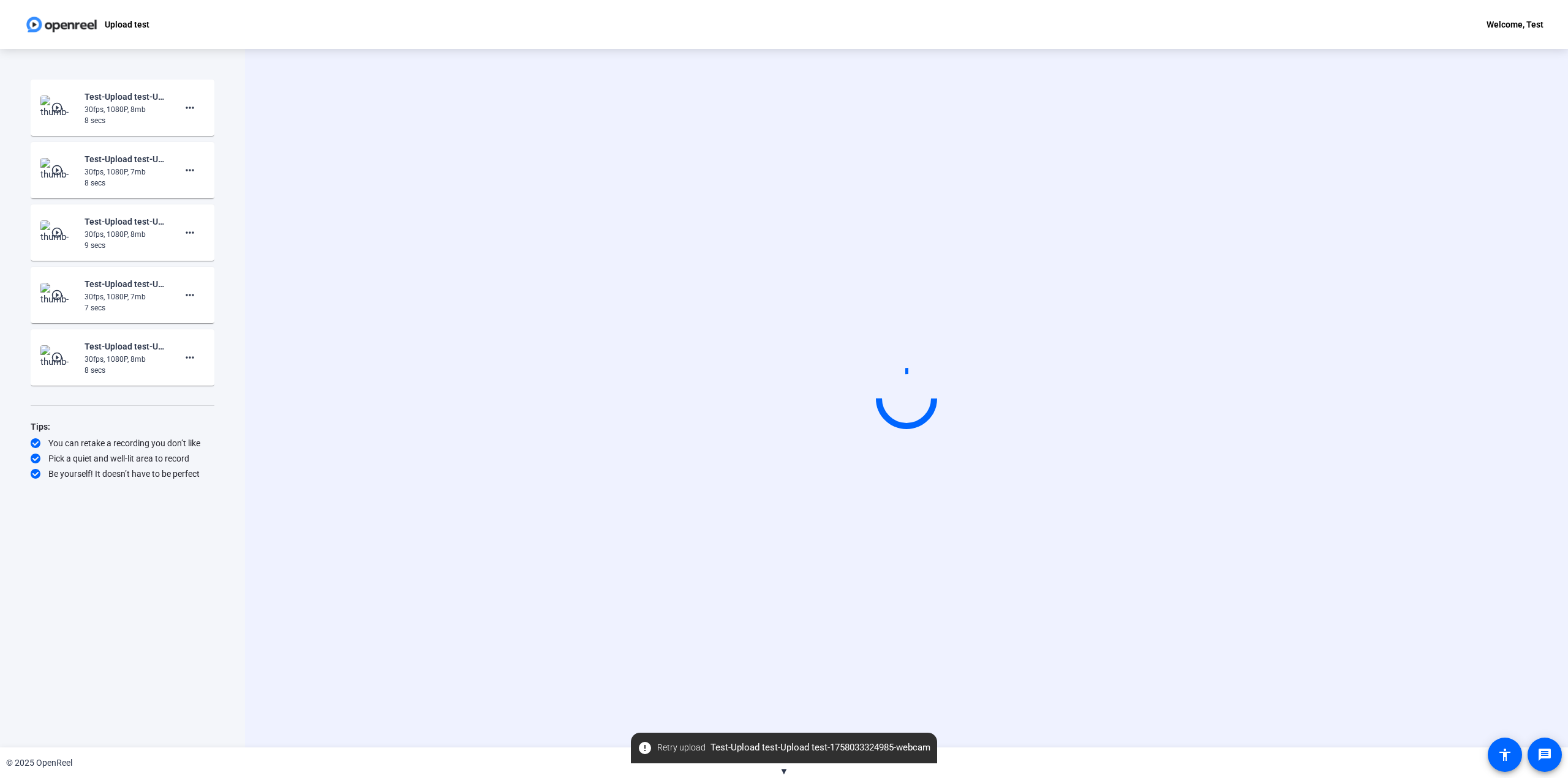
click at [988, 439] on video at bounding box center [907, 398] width 184 height 104
click at [187, 92] on div "play_circle_outline Test-Upload test-Upload test-1758033282733-webcam 30fps, 10…" at bounding box center [122, 107] width 164 height 37
click at [189, 106] on mat-icon "more_horiz" at bounding box center [190, 108] width 15 height 15
click at [215, 150] on span "Retake" at bounding box center [210, 149] width 49 height 15
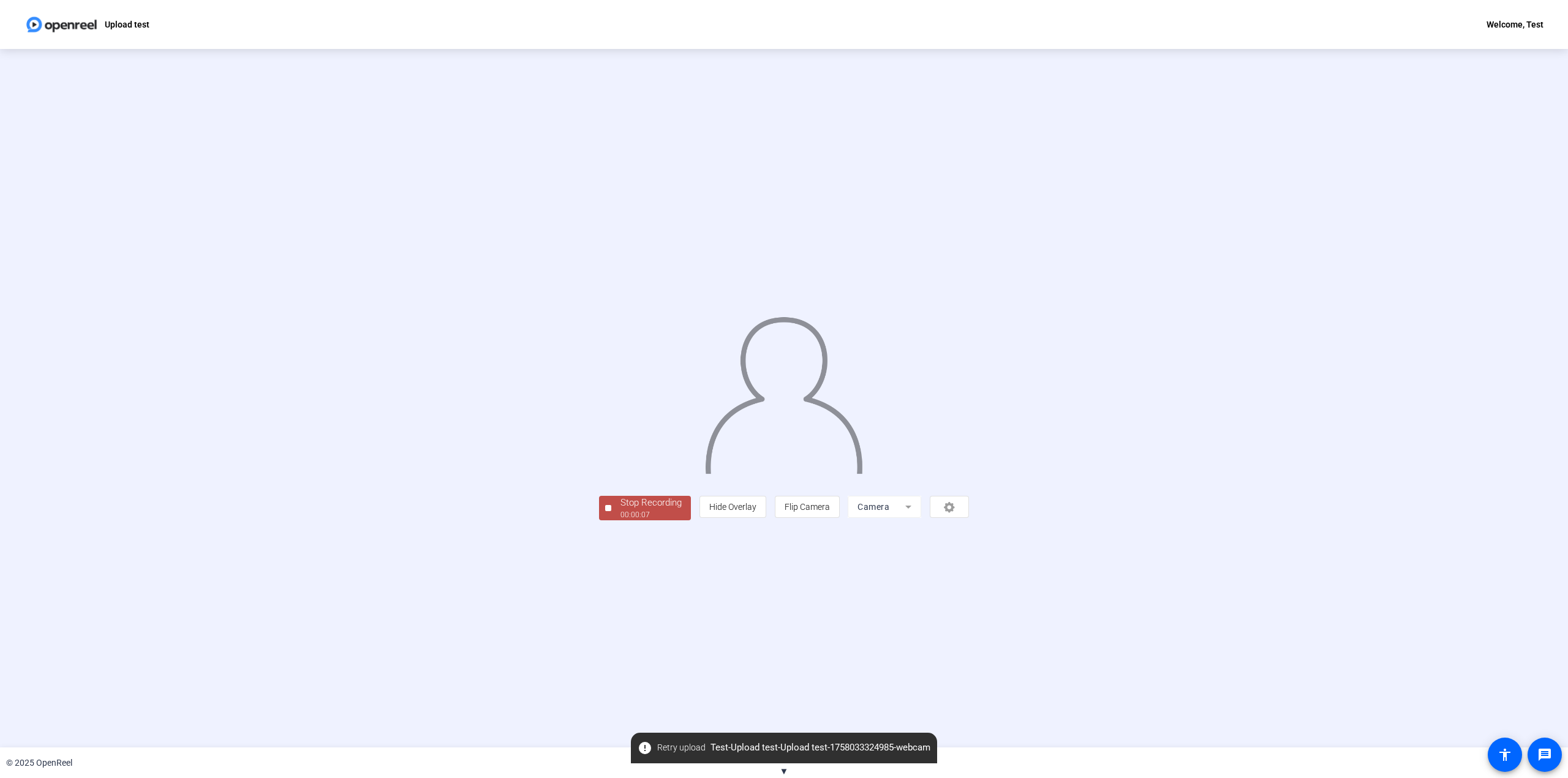
click at [620, 520] on div "00:00:07" at bounding box center [651, 515] width 61 height 11
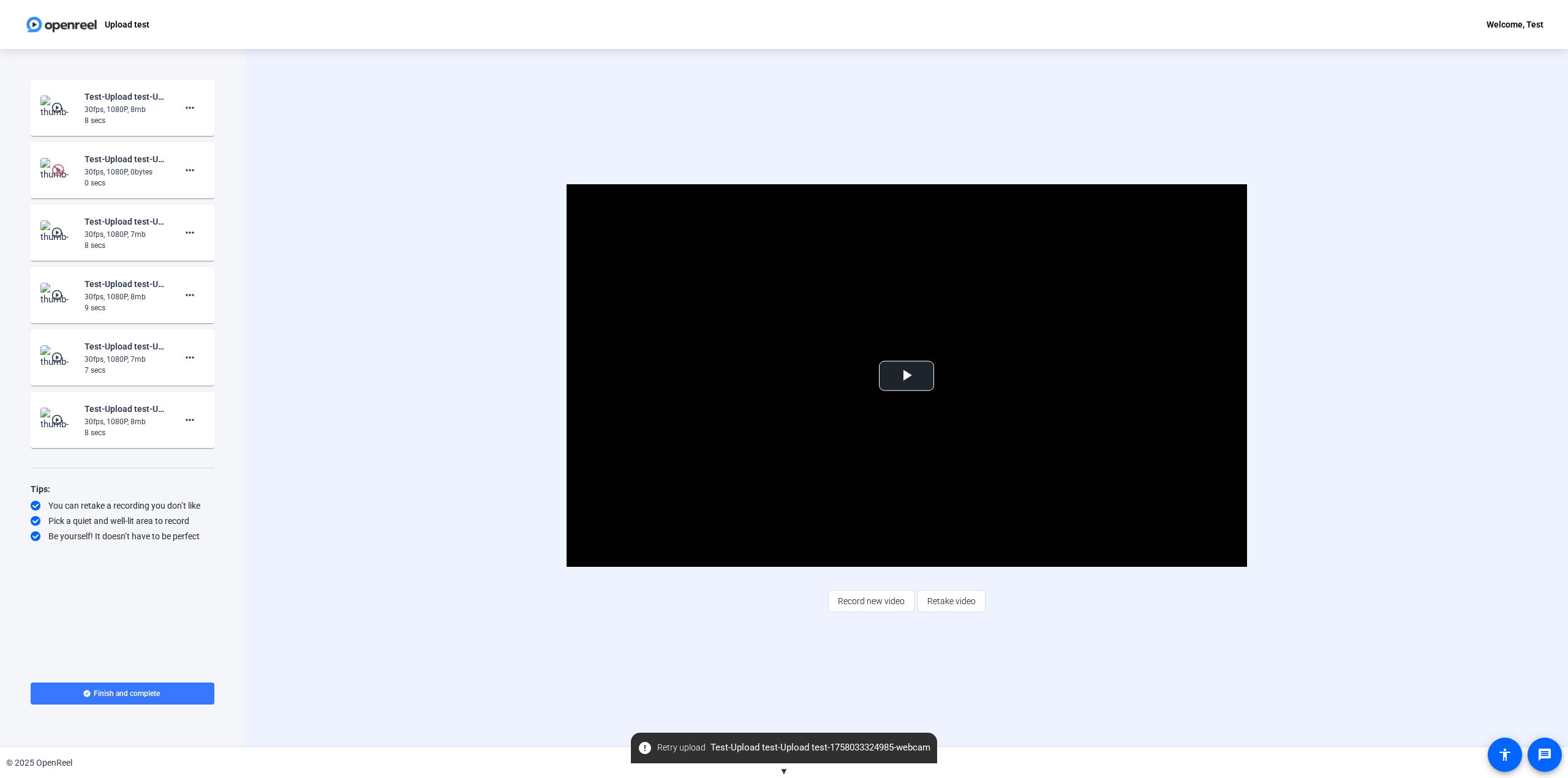
click at [349, 199] on div "Video Player is loading. Play Video Play Mute Current Time 0:00 / Duration 0:07…" at bounding box center [907, 376] width 1124 height 383
